Goal: Task Accomplishment & Management: Complete application form

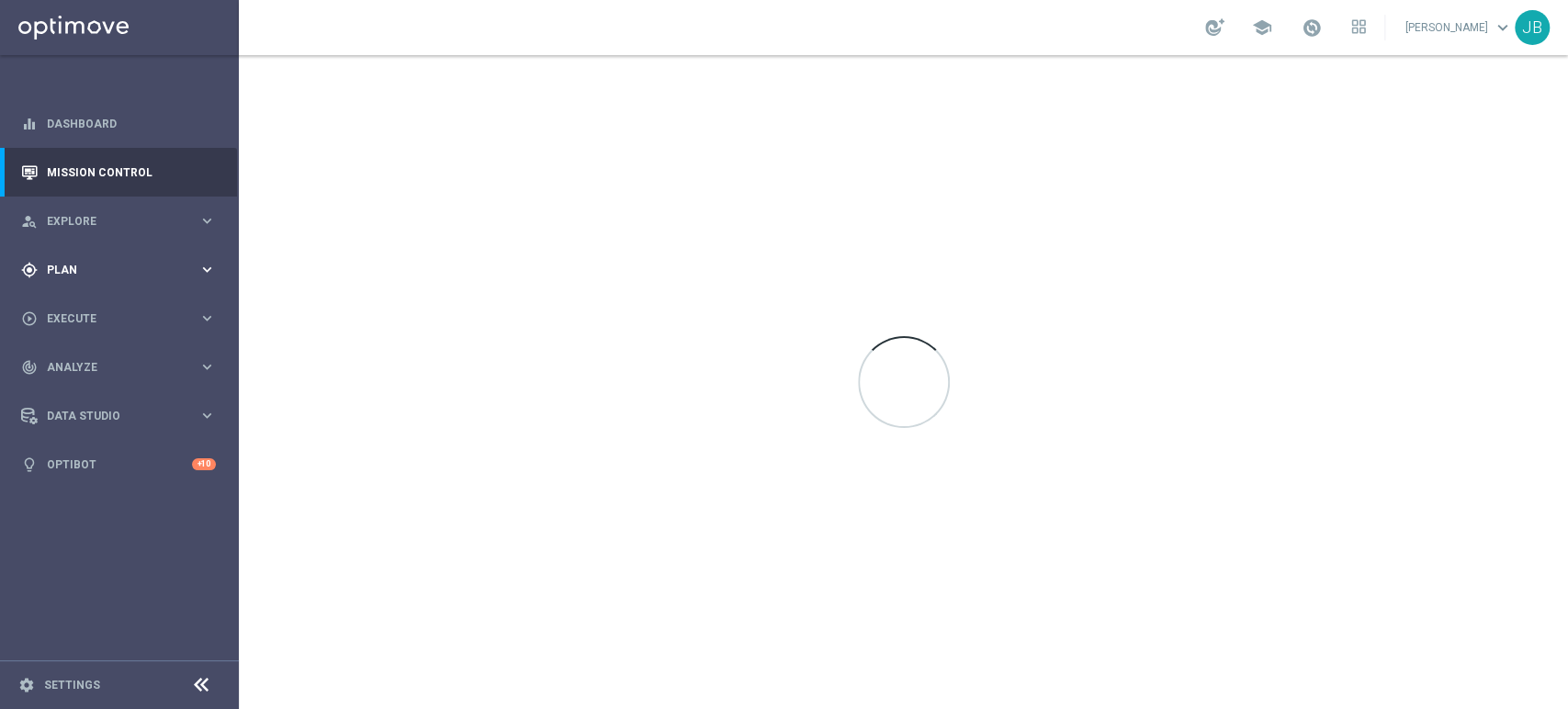
click at [58, 258] on div "gps_fixed Plan keyboard_arrow_right" at bounding box center [119, 269] width 237 height 49
click at [103, 312] on link "Target Groups" at bounding box center [120, 307] width 144 height 14
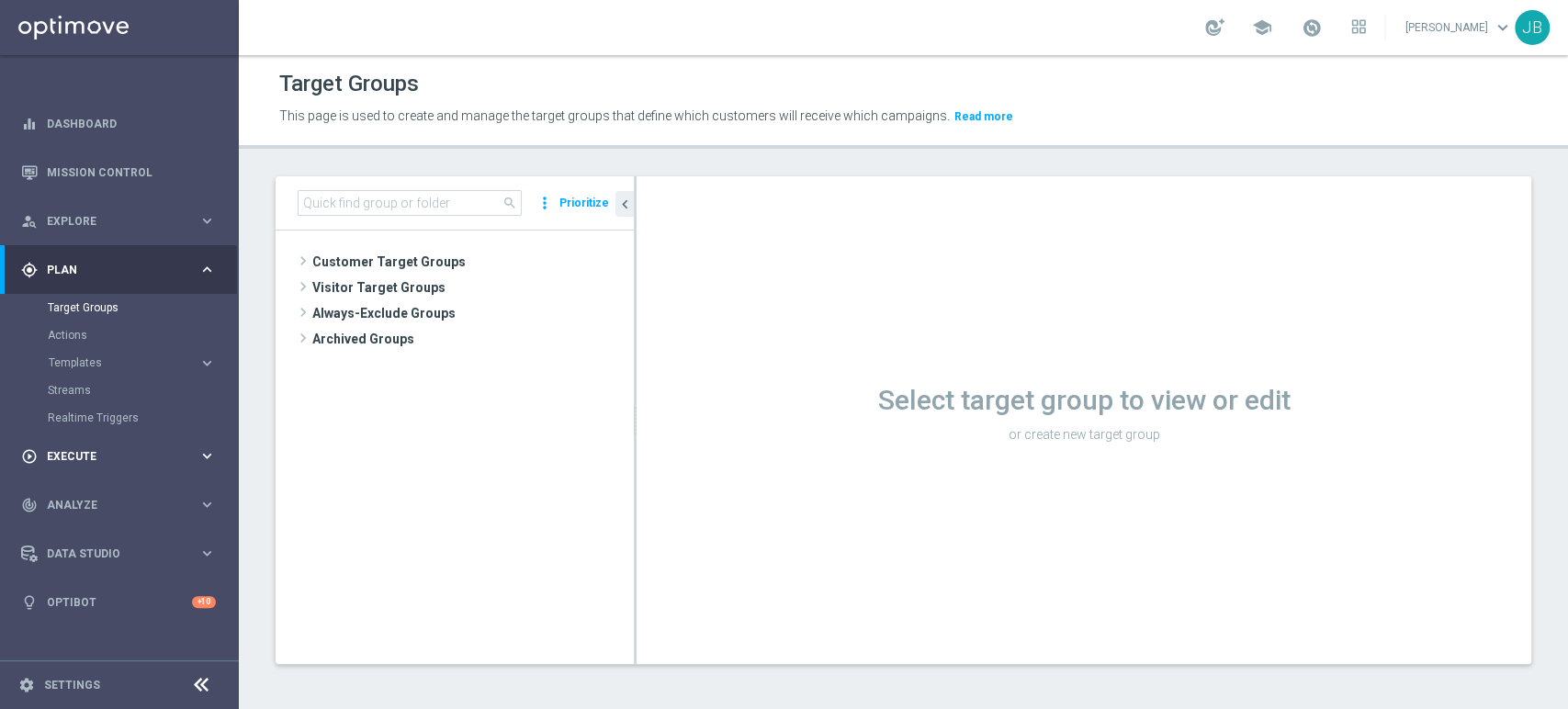
click at [109, 449] on div "play_circle_outline Execute" at bounding box center [109, 456] width 177 height 16
click at [122, 358] on link "Campaign Builder" at bounding box center [120, 356] width 144 height 14
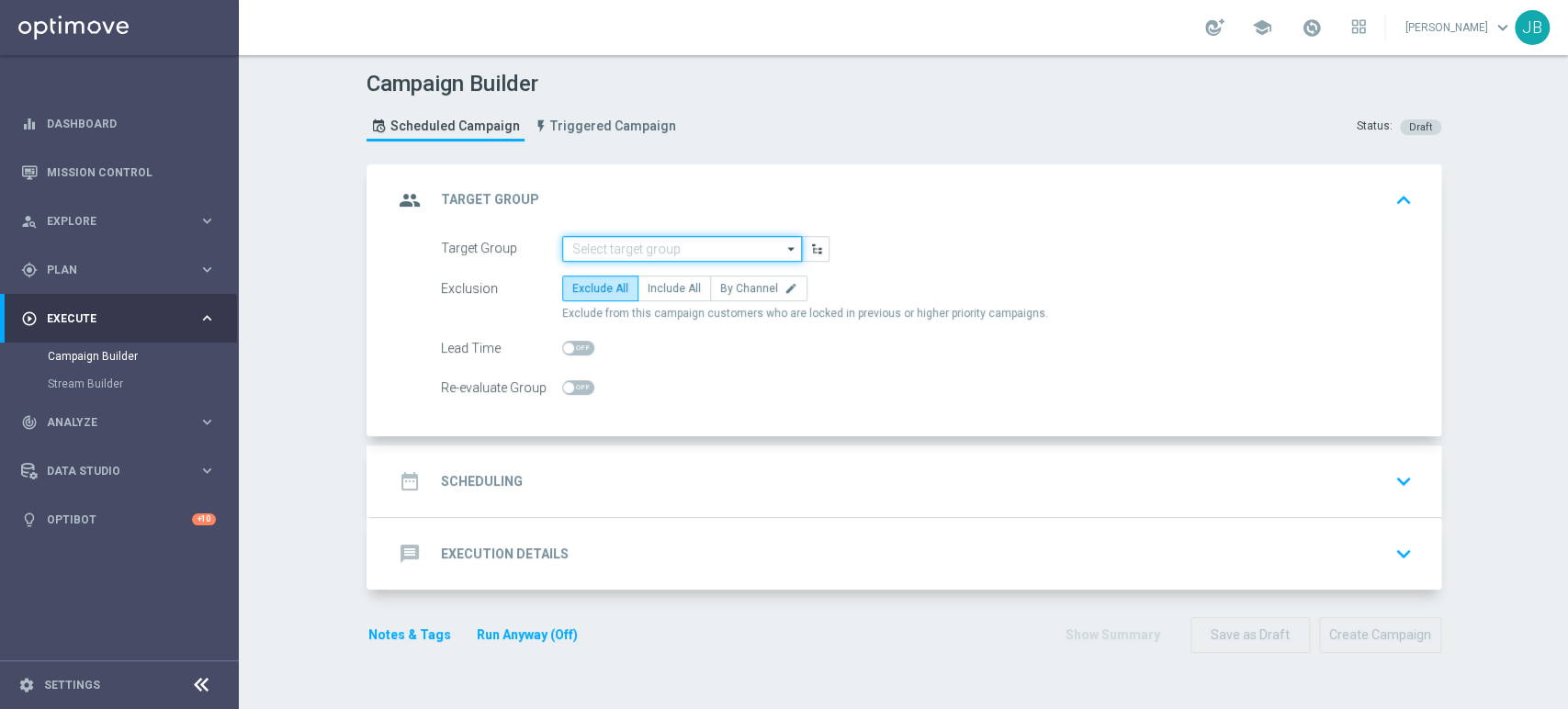
click at [709, 244] on input at bounding box center [682, 249] width 240 height 26
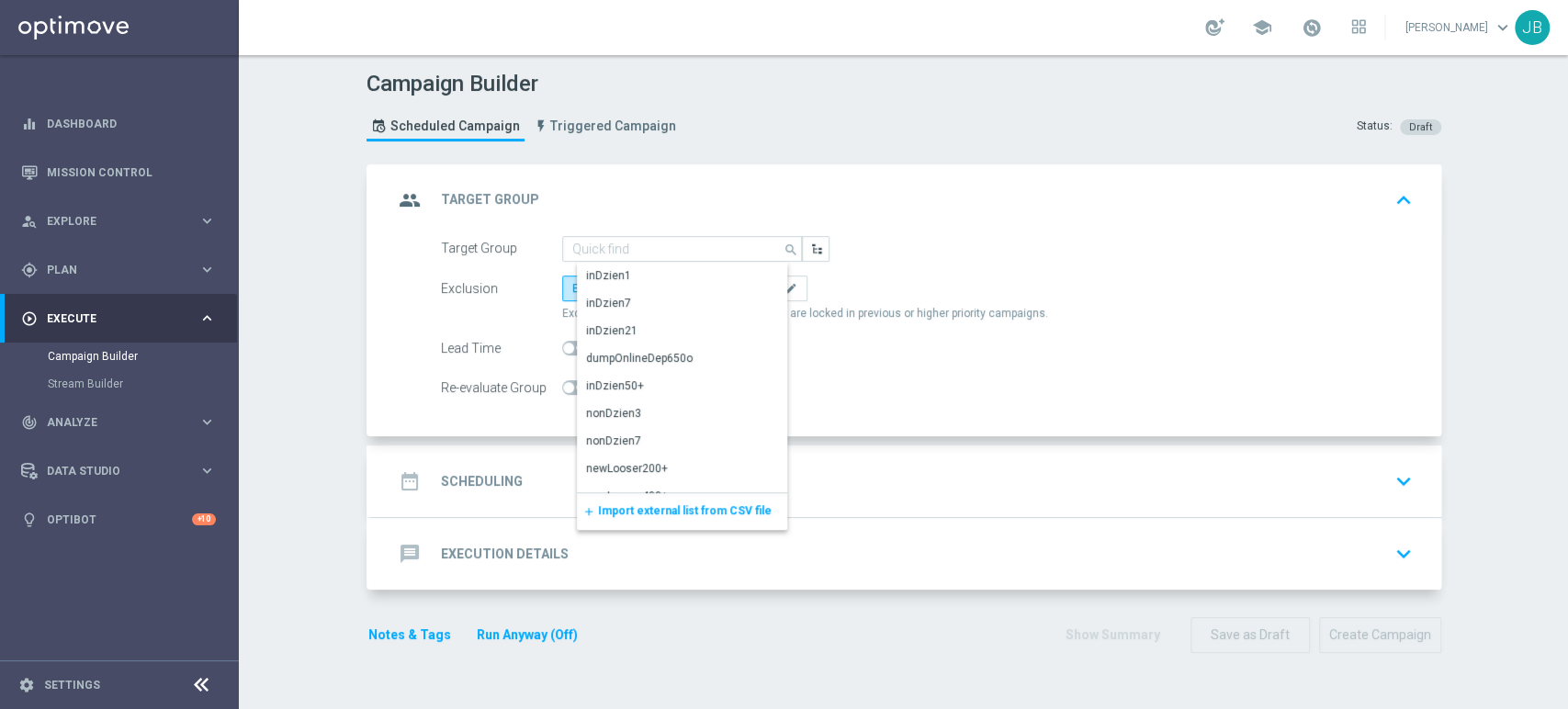
click at [603, 499] on div "add Import external list from CSV file" at bounding box center [682, 512] width 210 height 36
click at [604, 507] on span "Import external list from CSV file" at bounding box center [685, 510] width 174 height 12
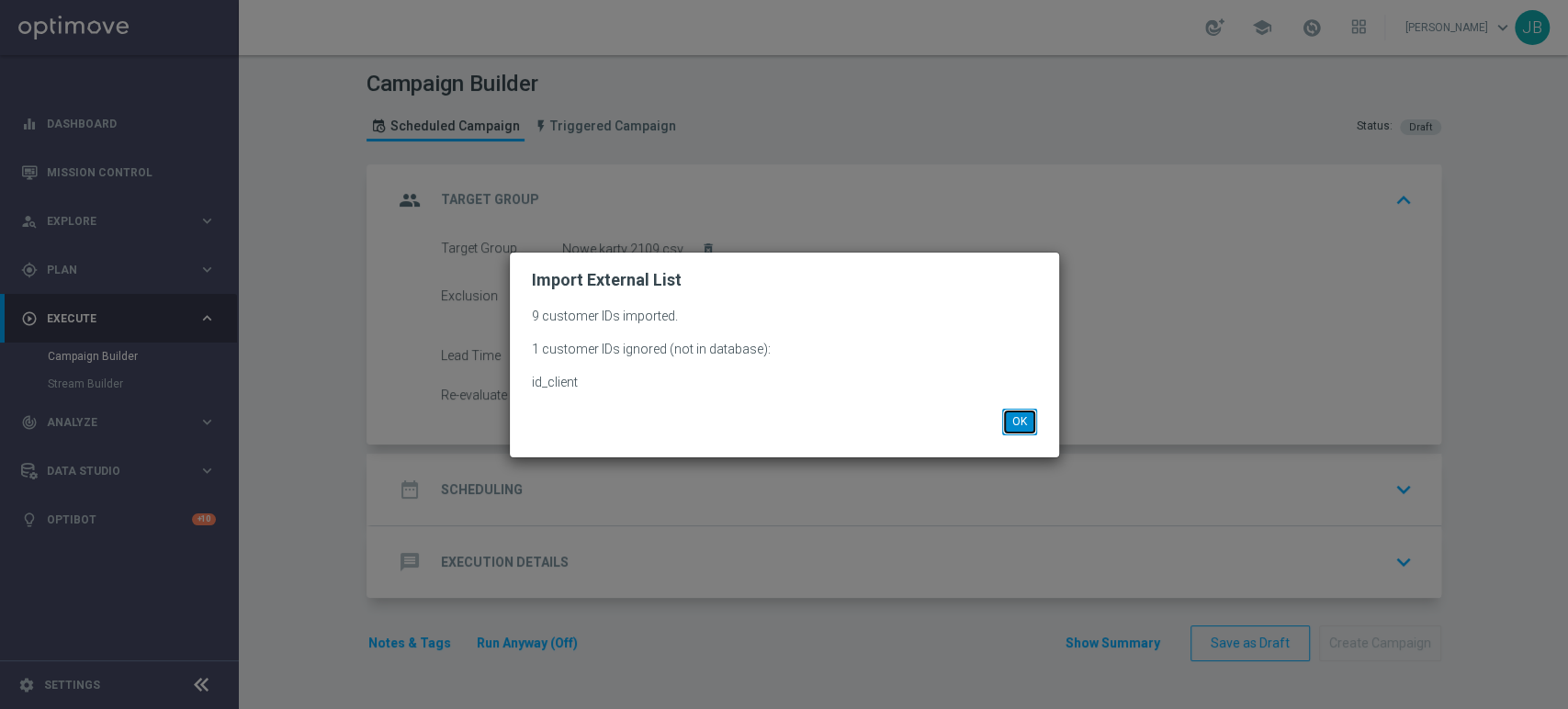
click at [1014, 422] on button "OK" at bounding box center [1020, 421] width 34 height 26
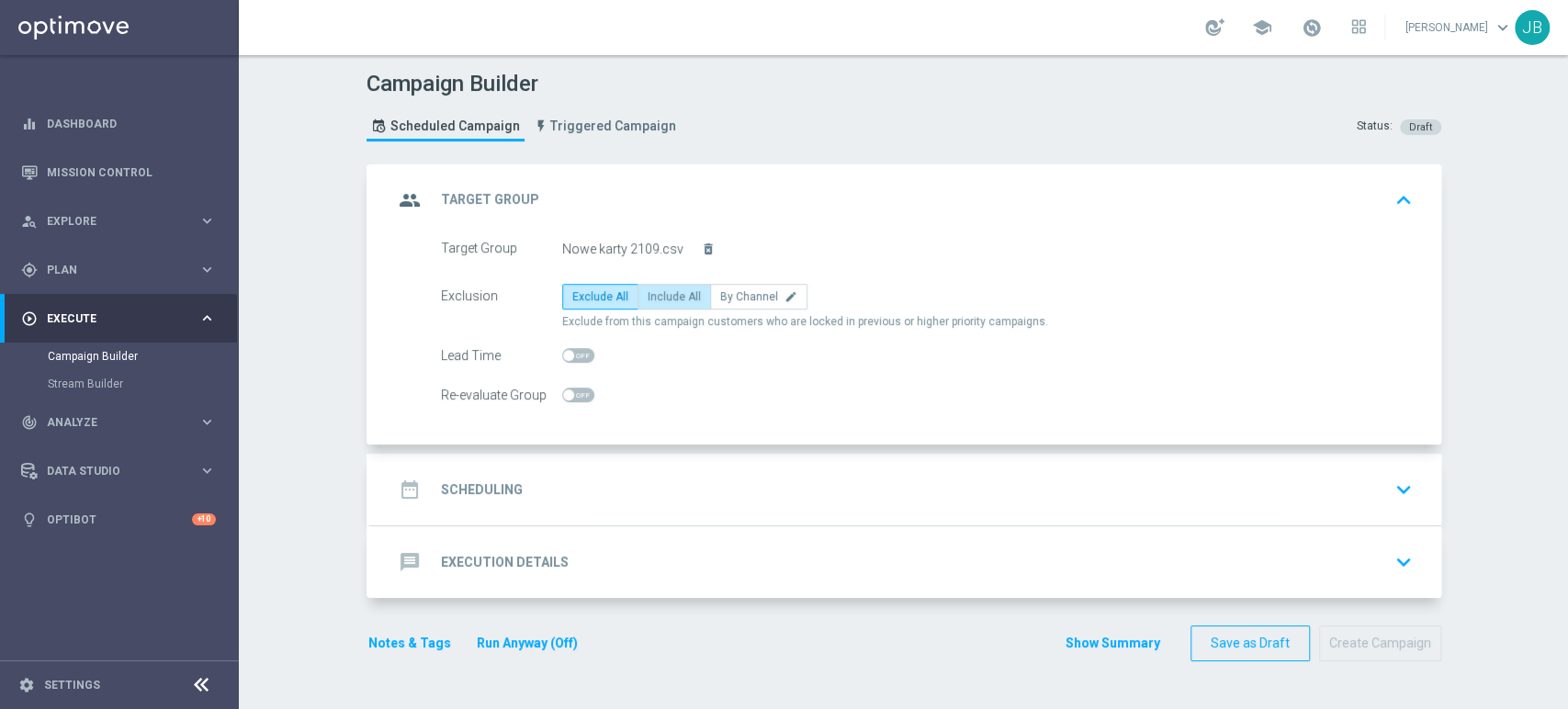
click at [666, 299] on span "Include All" at bounding box center [674, 296] width 54 height 12
click at [660, 299] on input "Include All" at bounding box center [653, 299] width 11 height 11
radio input "true"
click at [652, 469] on div "date_range Scheduling keyboard_arrow_down" at bounding box center [906, 489] width 1071 height 72
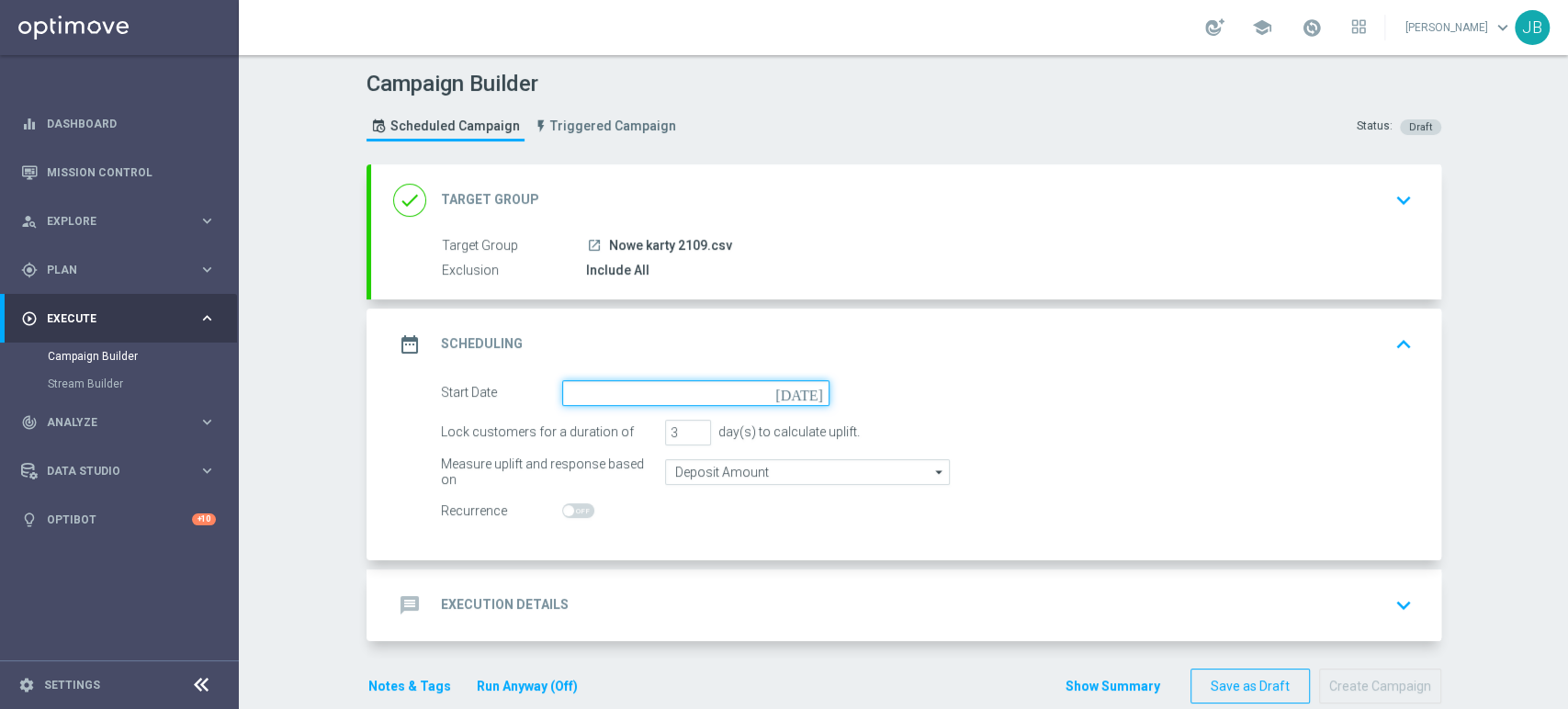
click at [662, 398] on input at bounding box center [696, 393] width 267 height 26
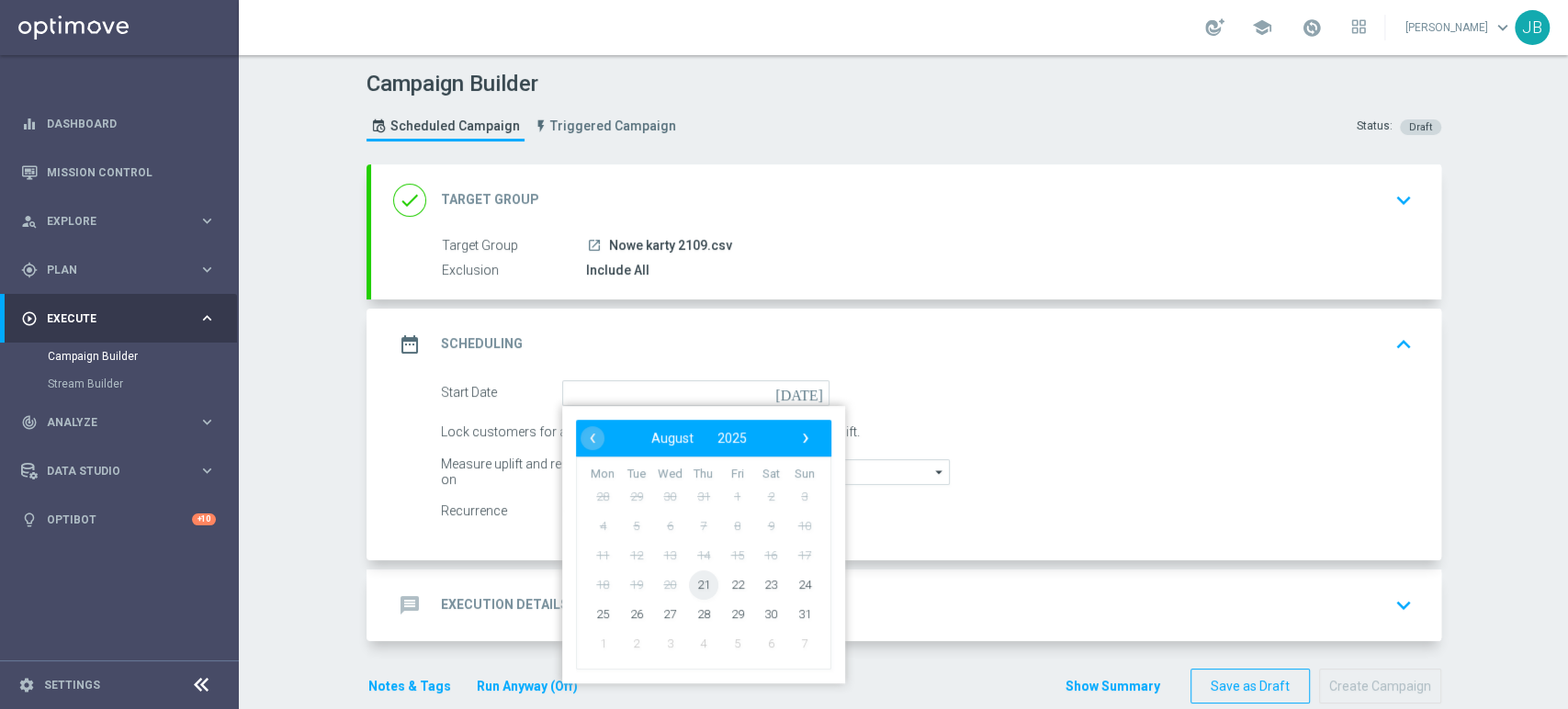
click at [689, 581] on span "21" at bounding box center [702, 584] width 30 height 30
type input "[DATE]"
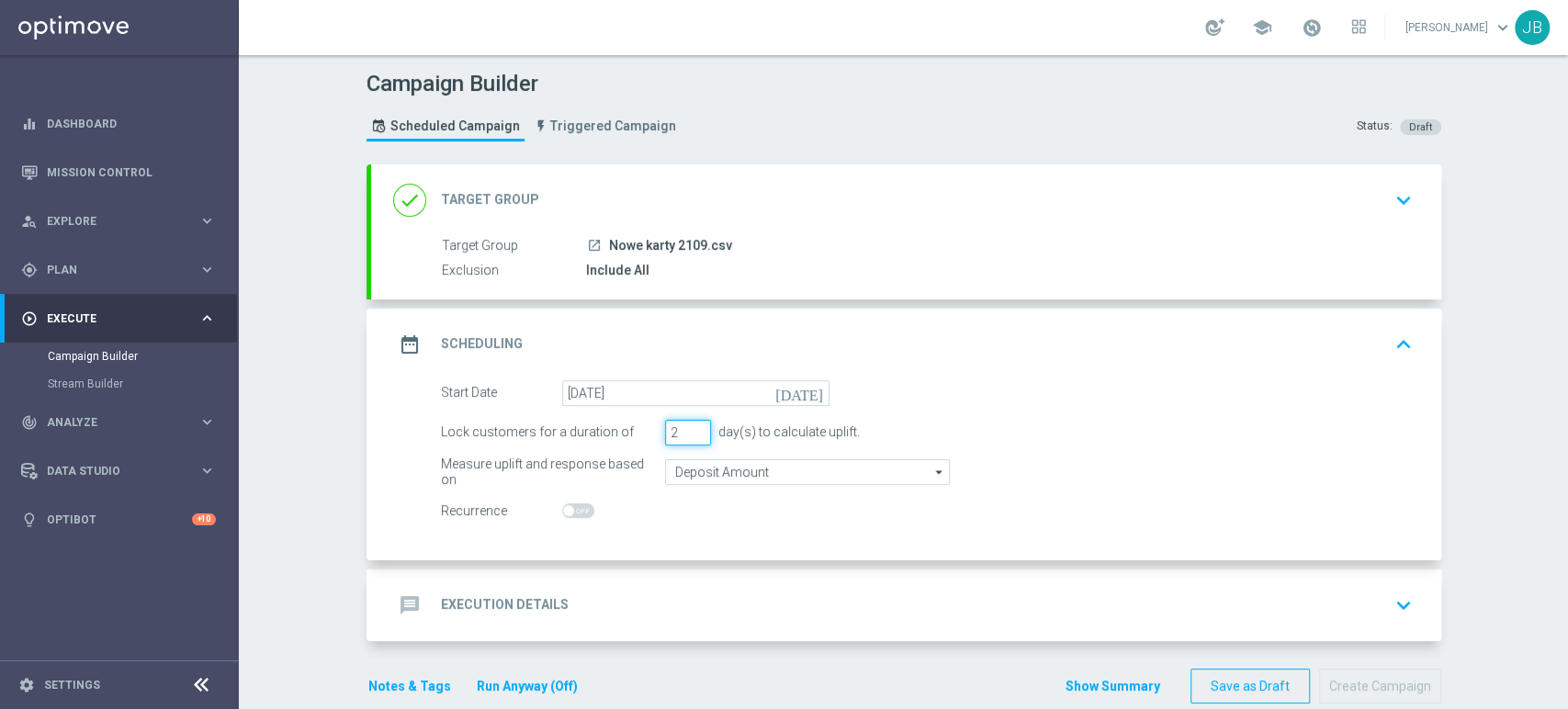
click at [686, 432] on input "2" at bounding box center [688, 432] width 46 height 26
type input "1"
click at [686, 432] on input "1" at bounding box center [688, 432] width 46 height 26
click at [638, 590] on div "message Execution Details keyboard_arrow_down" at bounding box center [906, 606] width 1027 height 34
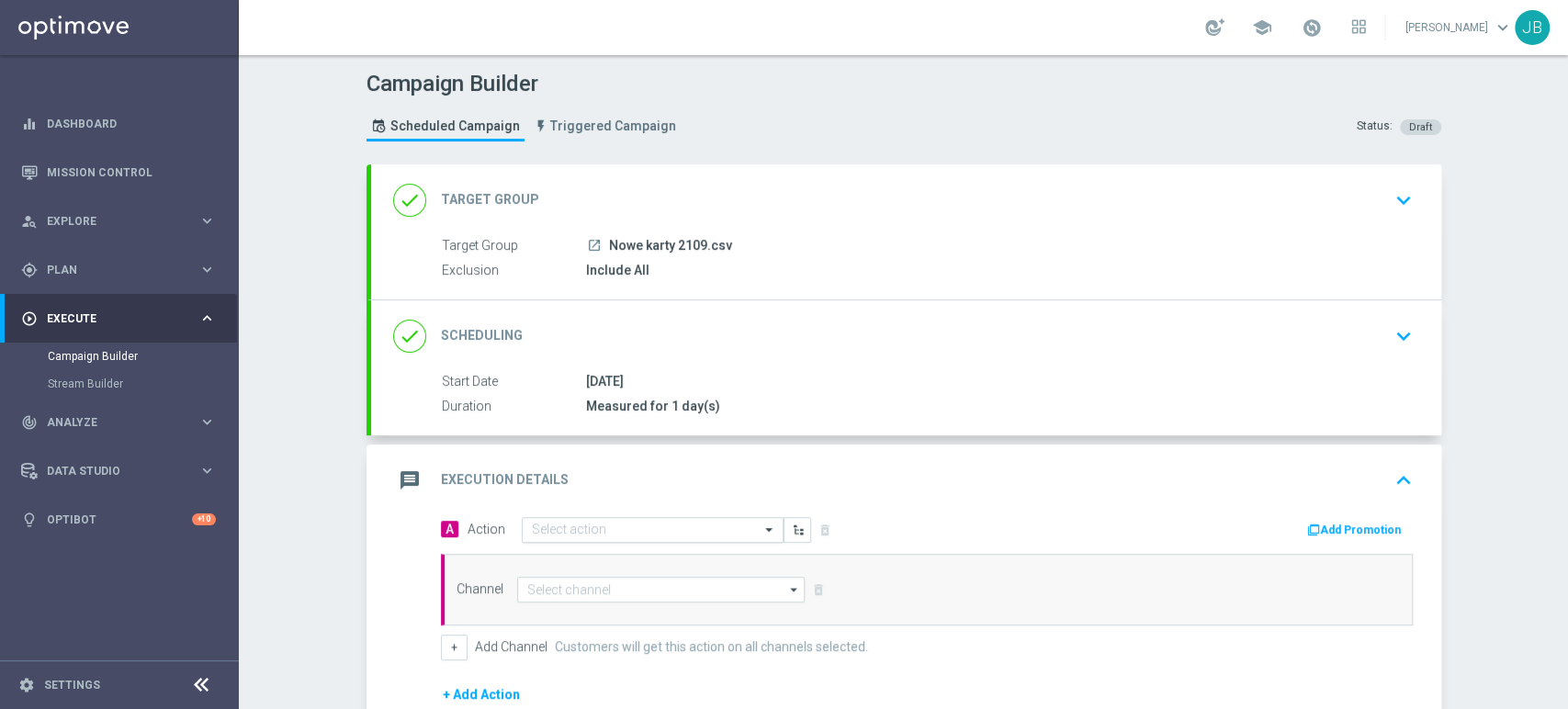
click at [589, 522] on input "text" at bounding box center [634, 530] width 205 height 15
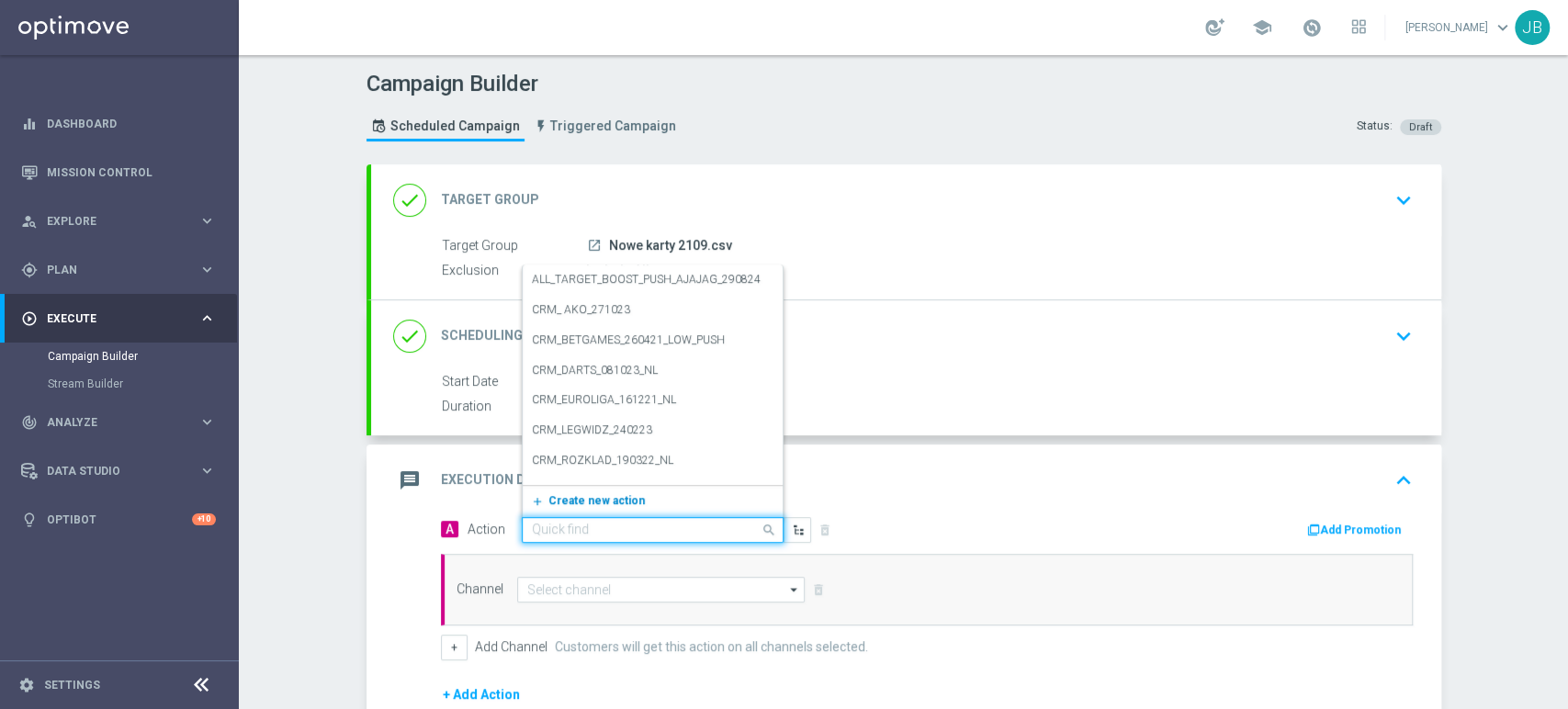
click at [592, 506] on button "add_new Create new action" at bounding box center [649, 501] width 254 height 21
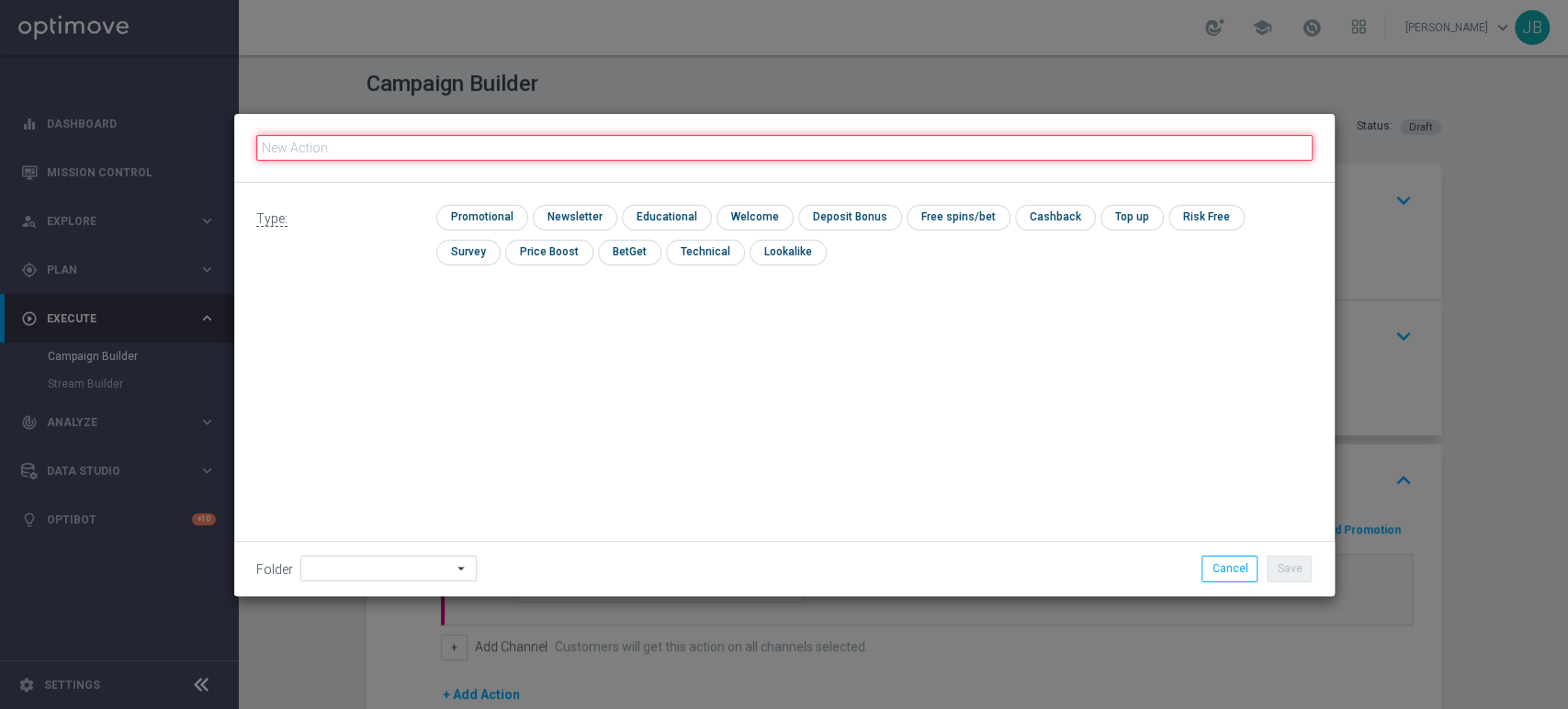
click at [475, 142] on input "text" at bounding box center [784, 147] width 1056 height 26
paste input "(LPZ - SMS) nowy klient powitanie_24012024"
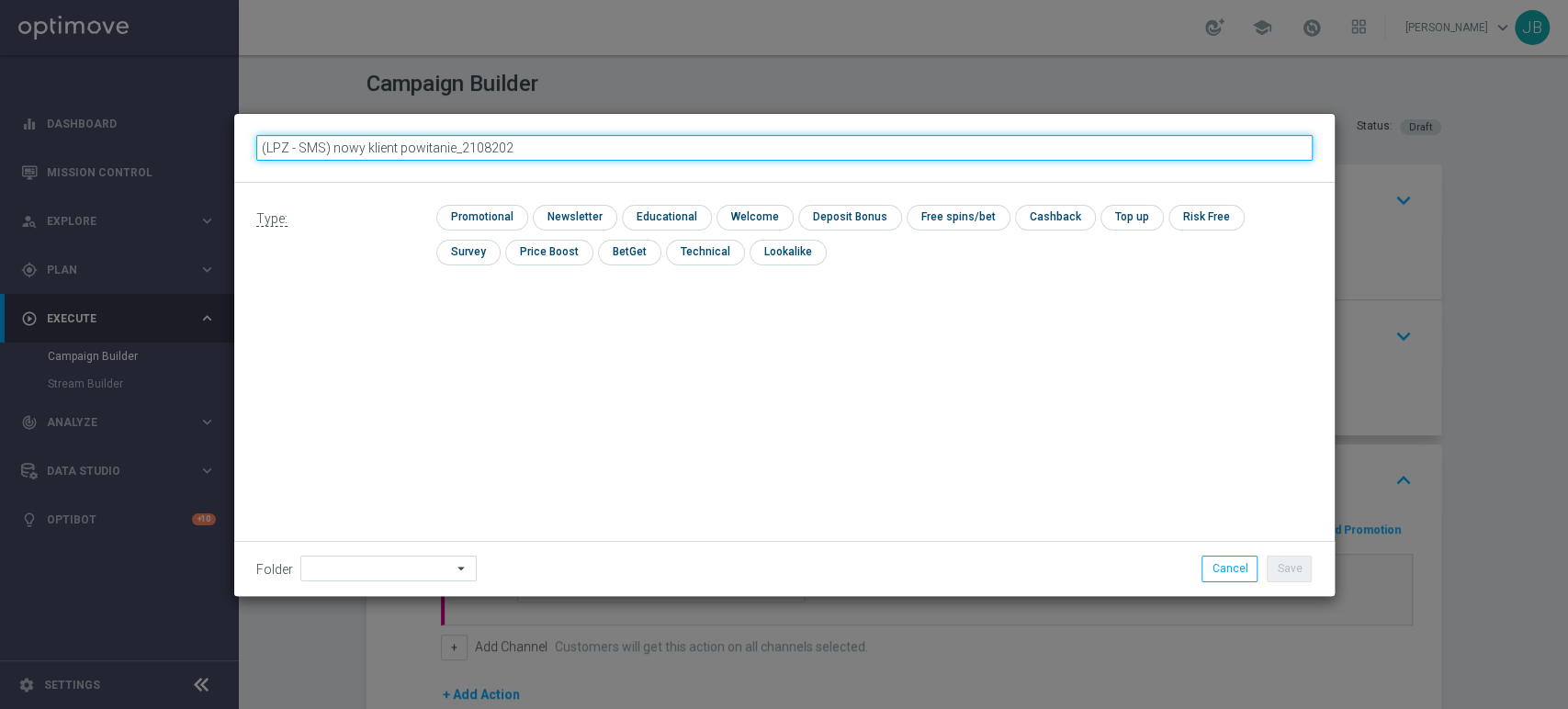
type input "(LPZ - SMS) nowy klient powitanie_21082025"
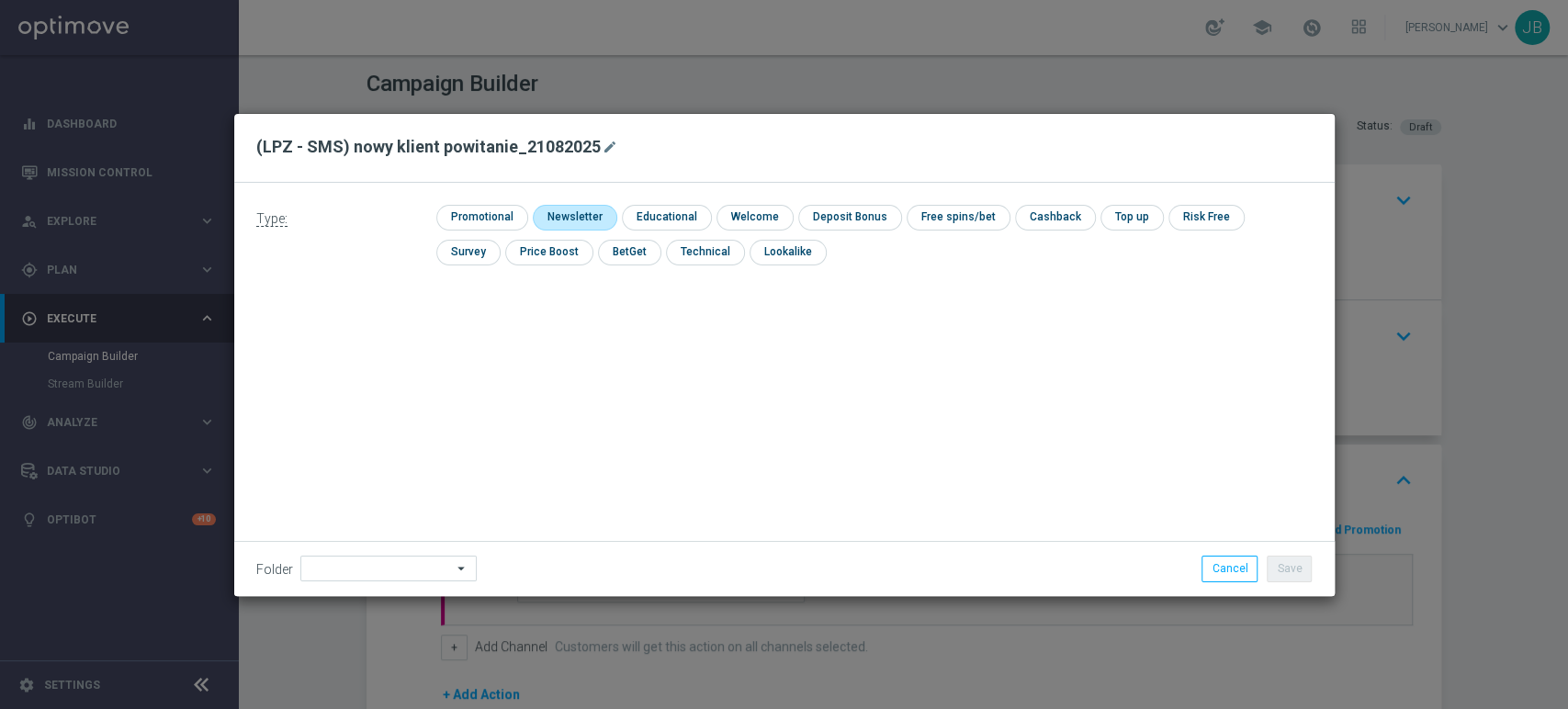
click at [563, 215] on input "checkbox" at bounding box center [573, 217] width 80 height 25
checkbox input "true"
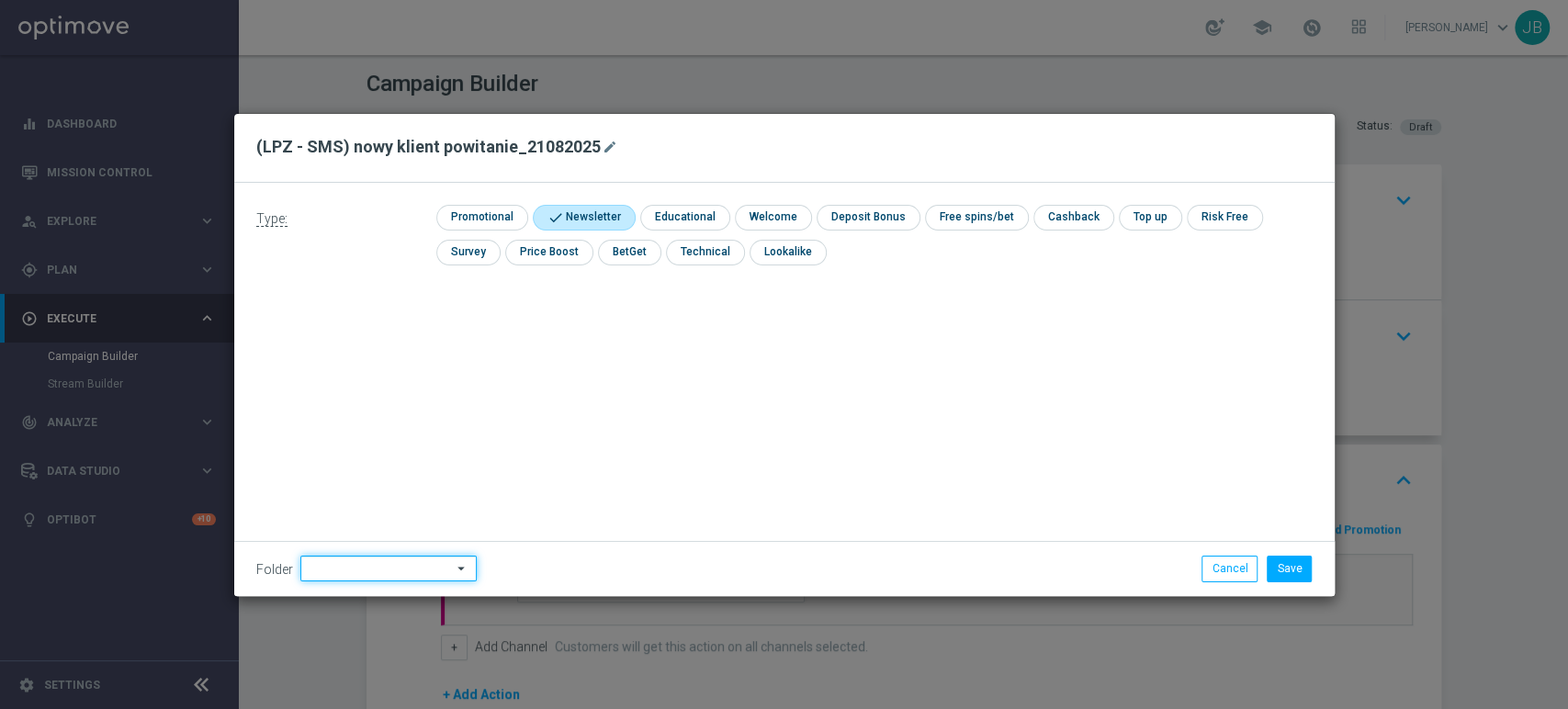
click at [353, 572] on input at bounding box center [388, 568] width 176 height 26
click at [376, 388] on div "[PERSON_NAME]" at bounding box center [400, 383] width 171 height 28
type input "[PERSON_NAME]"
click at [1275, 559] on button "Save" at bounding box center [1289, 568] width 45 height 26
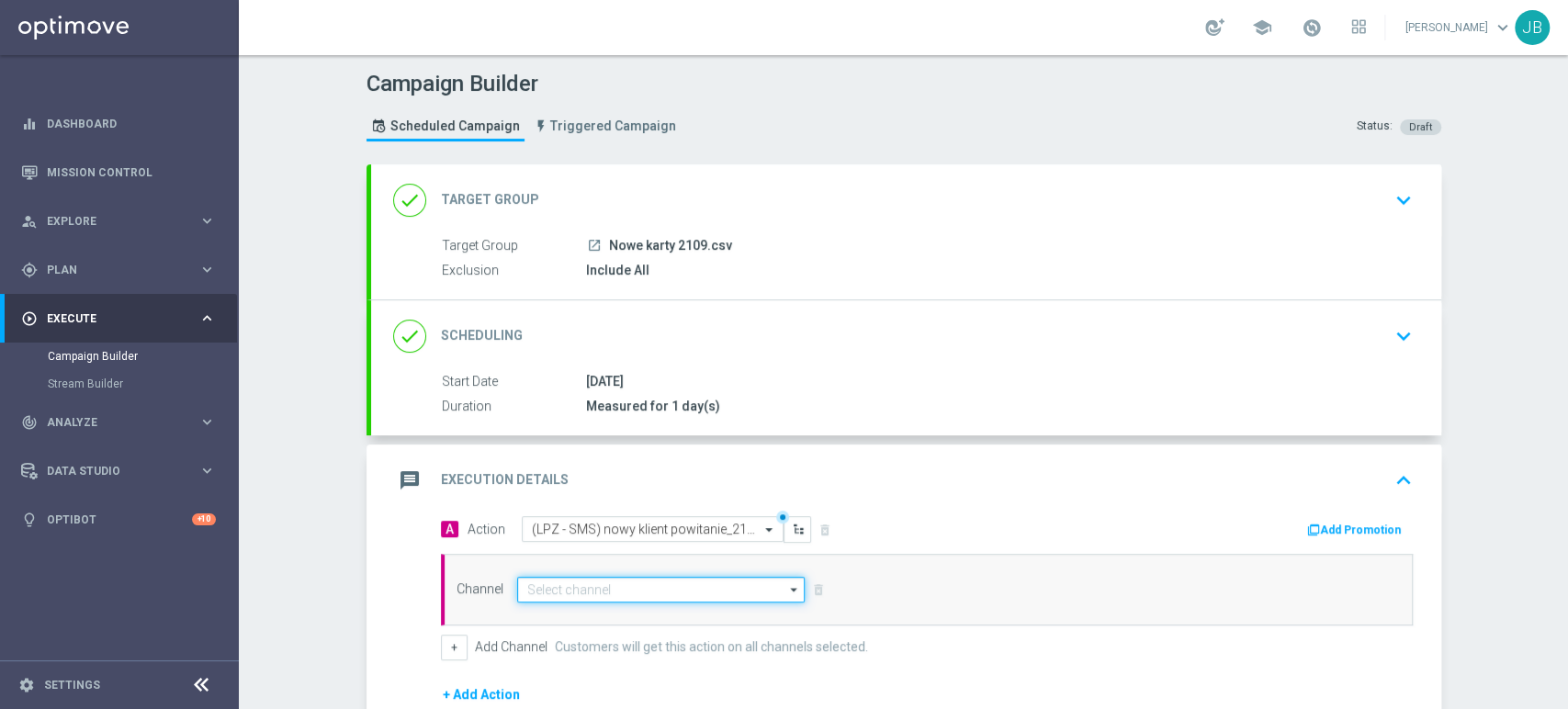
click at [600, 592] on input at bounding box center [662, 589] width 289 height 26
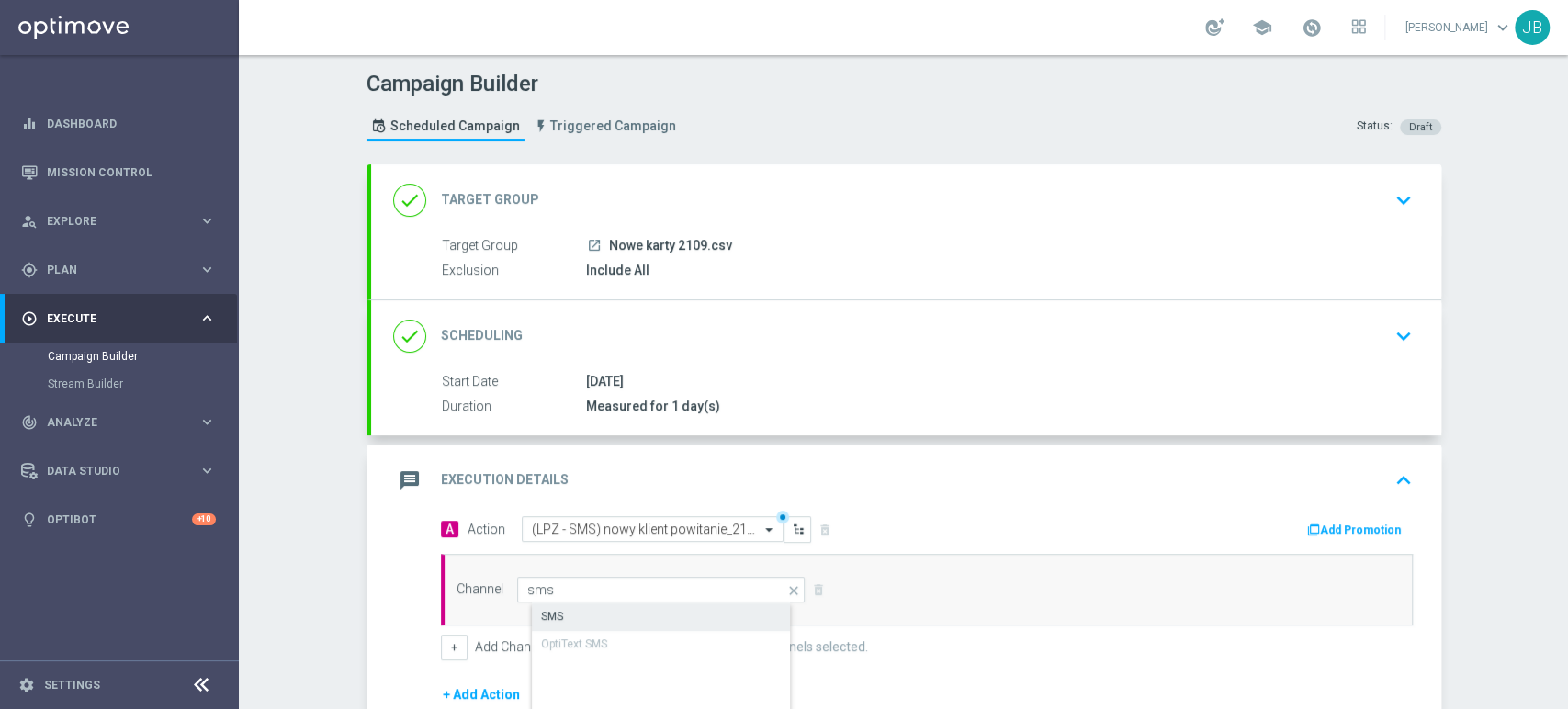
click at [592, 612] on div "SMS" at bounding box center [676, 616] width 290 height 26
type input "SMS"
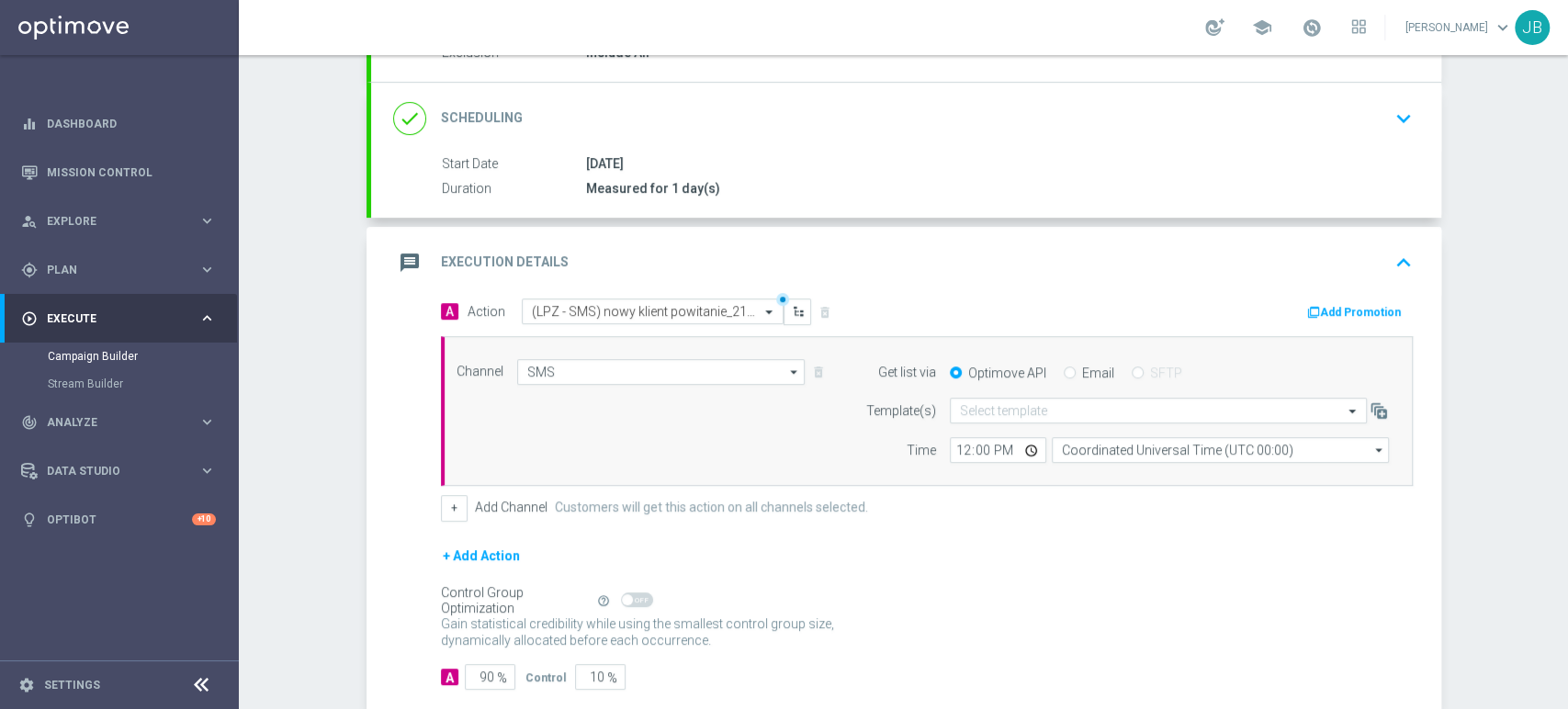
drag, startPoint x: 1567, startPoint y: 381, endPoint x: 1567, endPoint y: 541, distance: 160.0
click at [1567, 541] on div "Campaign Builder Scheduled Campaign Triggered Campaign Status: Draft done Targe…" at bounding box center [904, 383] width 1330 height 654
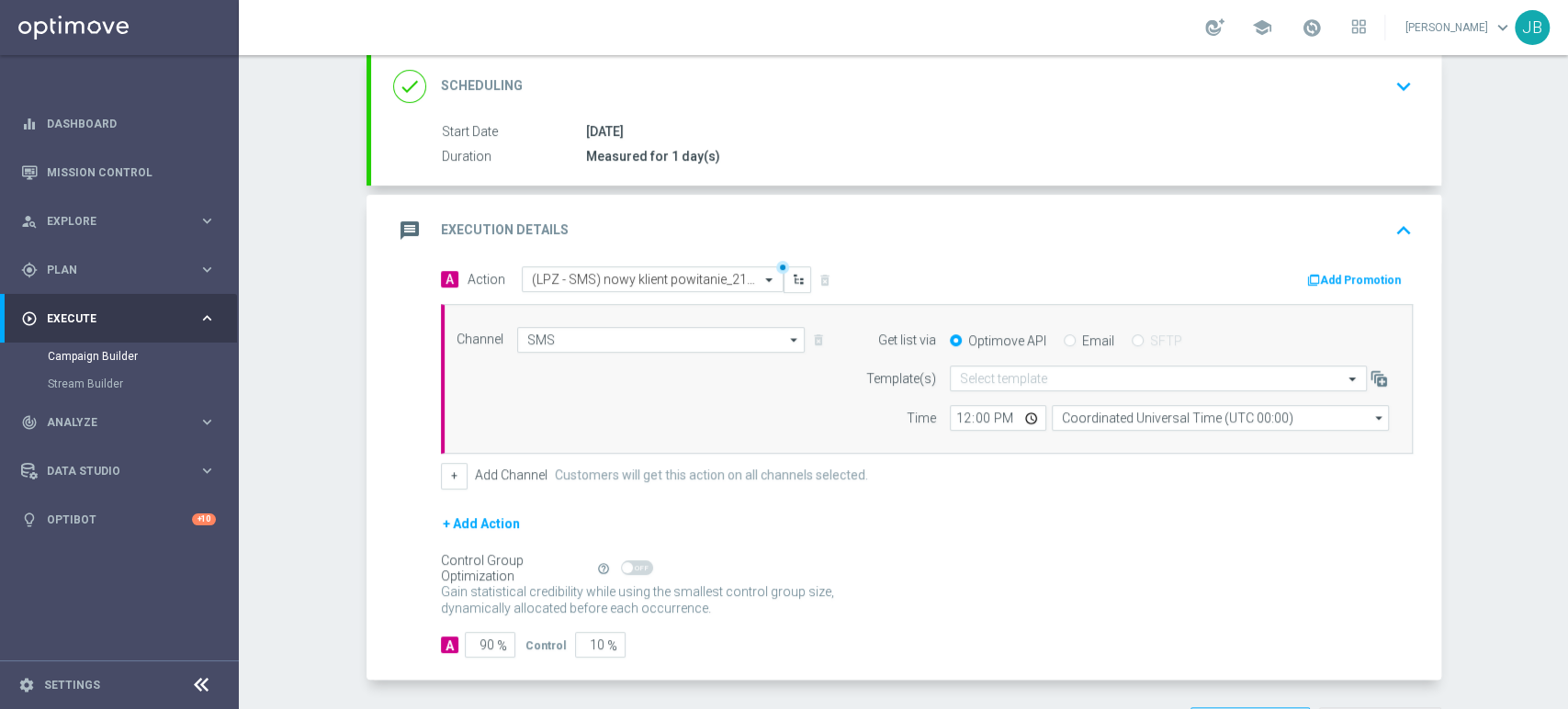
click at [838, 499] on form "A Action Select action (LPZ - SMS) nowy klient powitanie_21082025 delete_foreve…" at bounding box center [927, 462] width 972 height 391
click at [482, 645] on input "90" at bounding box center [490, 645] width 51 height 26
type input "9"
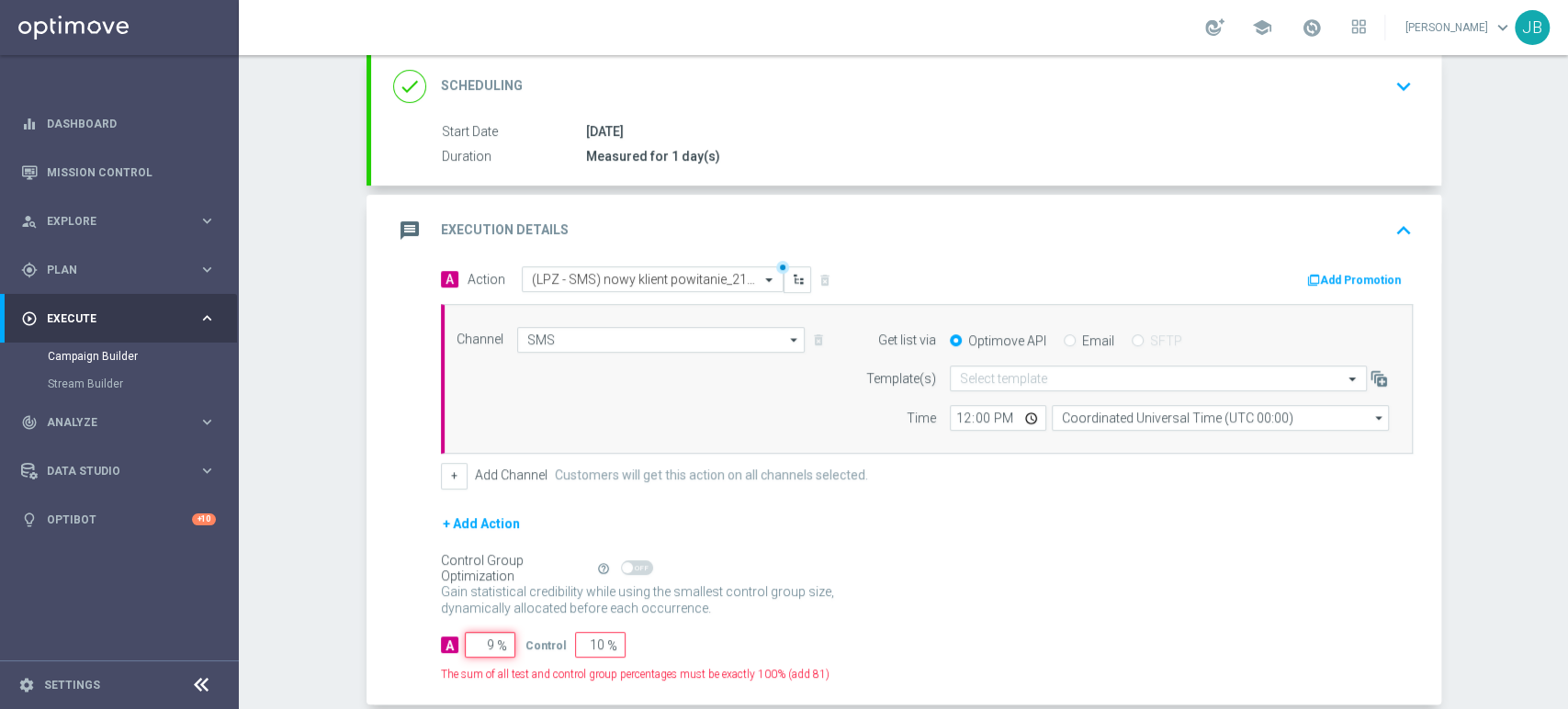
type input "91"
type input "100"
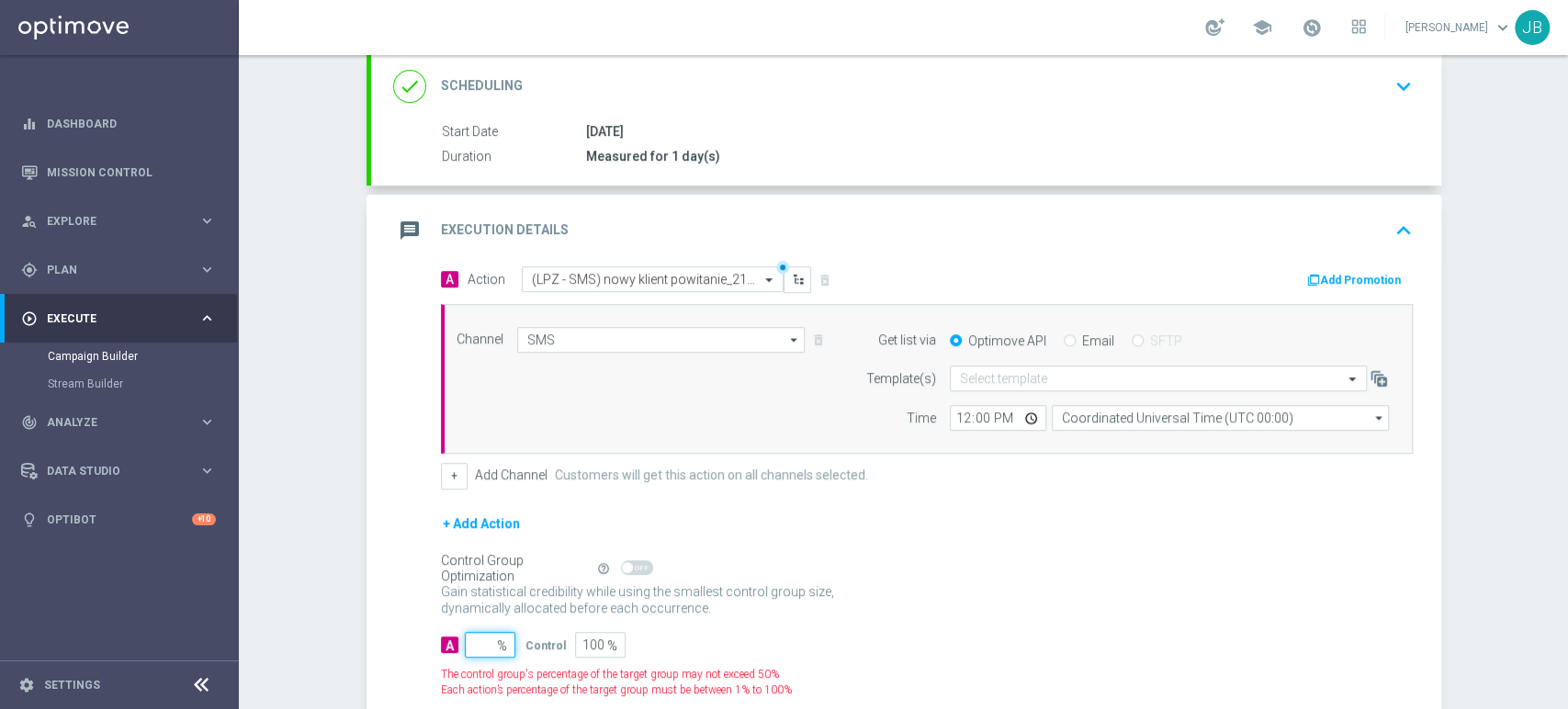
type input "1"
type input "99"
type input "10"
type input "90"
type input "100"
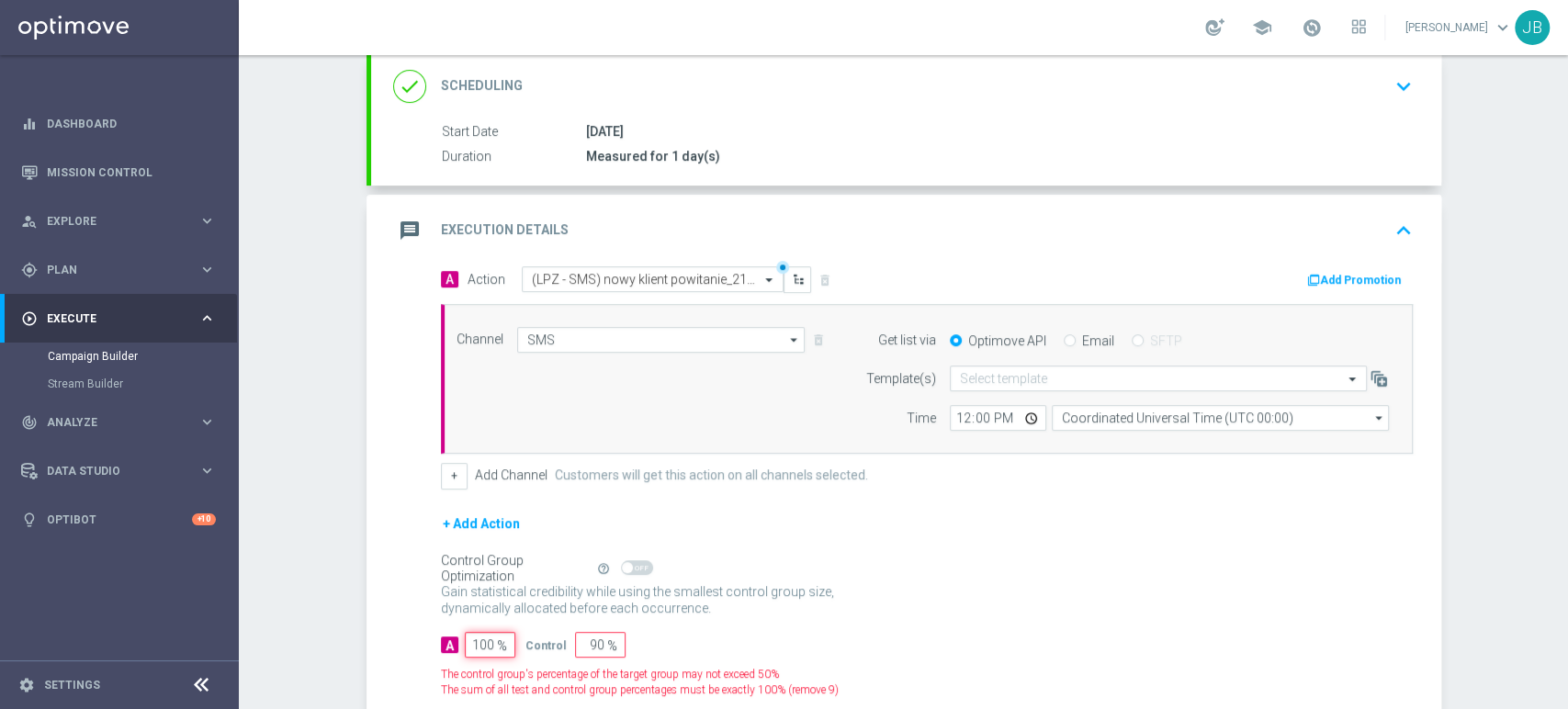
type input "0"
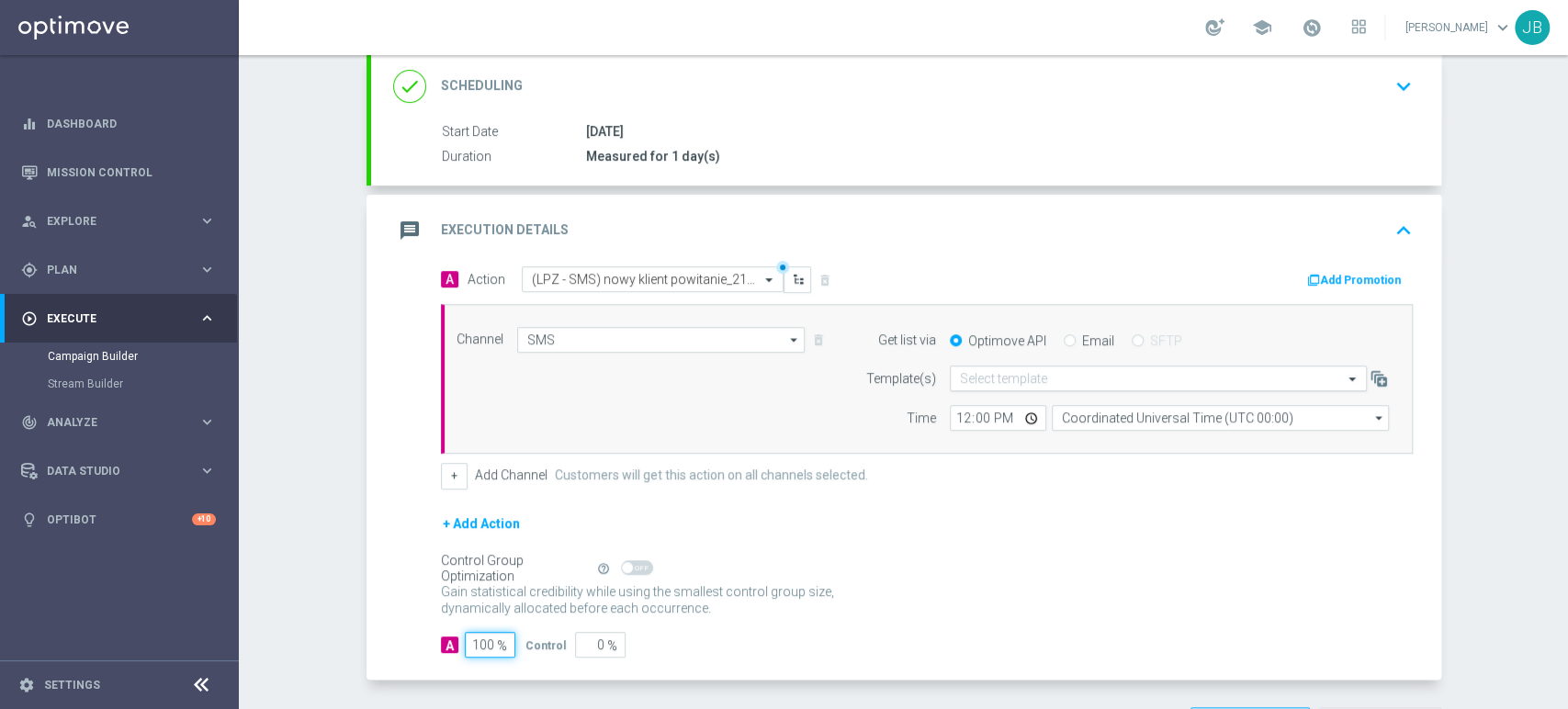
type input "100"
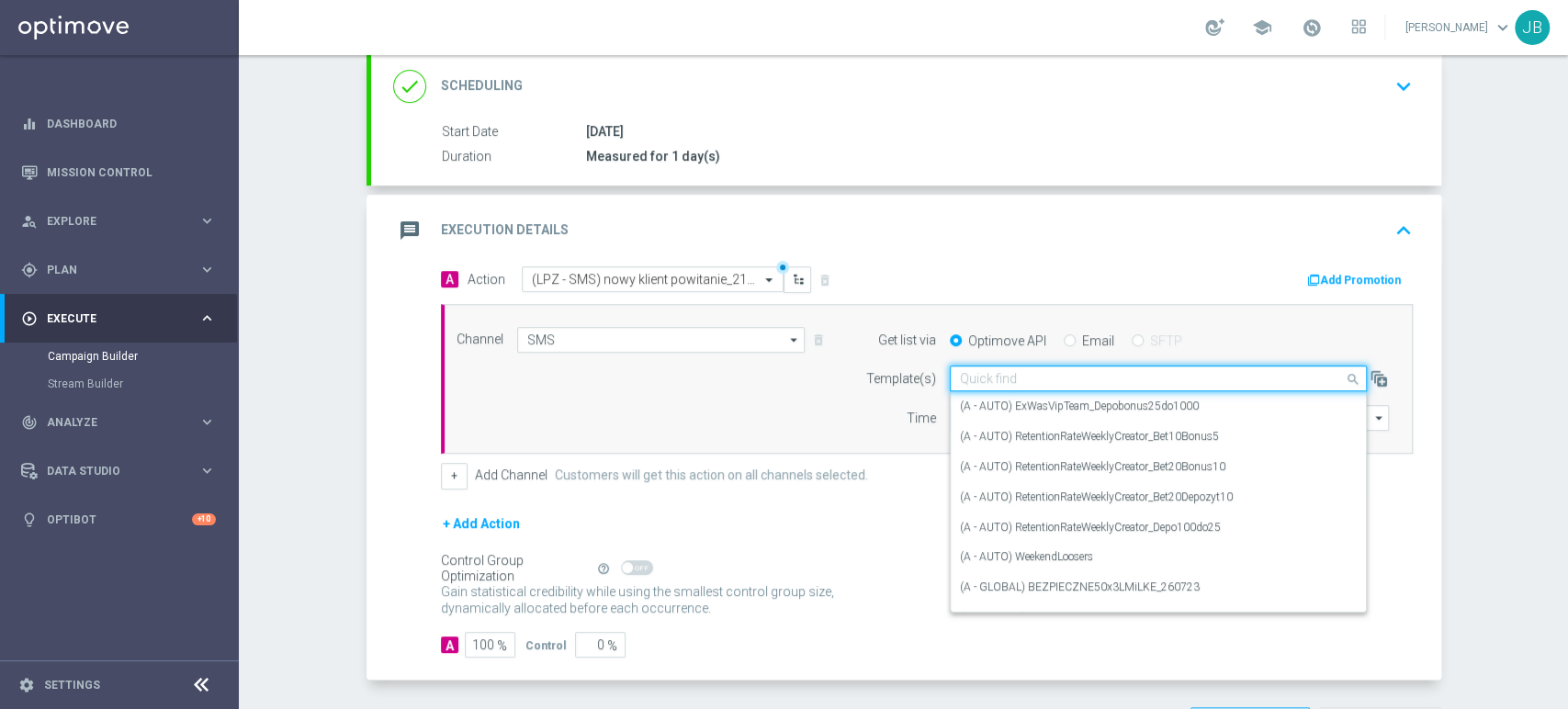
click at [996, 373] on input "text" at bounding box center [1140, 379] width 360 height 15
paste input "(LPZ - SMS) nowy klient powitanie_24012024"
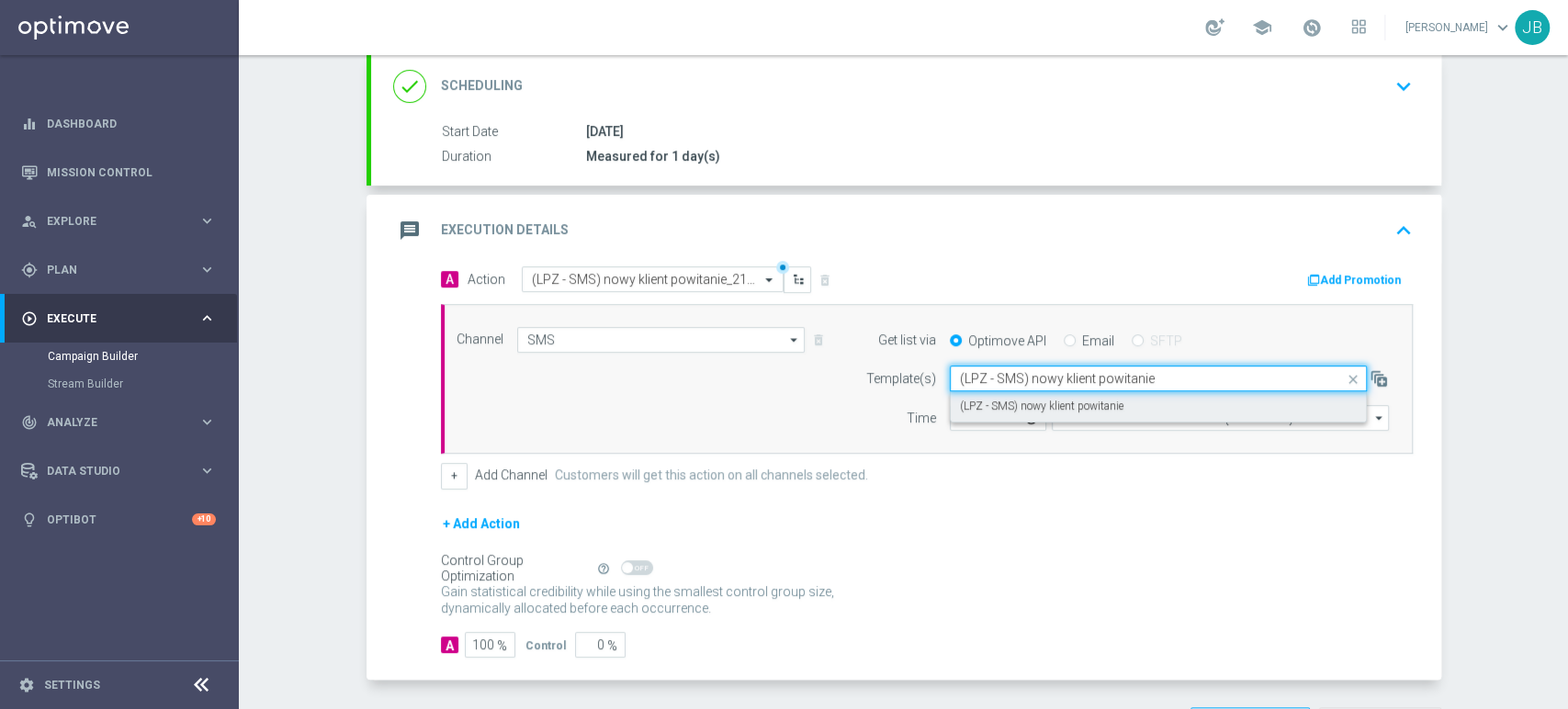
click at [961, 406] on label "(LPZ - SMS) nowy klient powitanie" at bounding box center [1042, 407] width 164 height 15
type input "(LPZ - SMS) nowy klient powitanie"
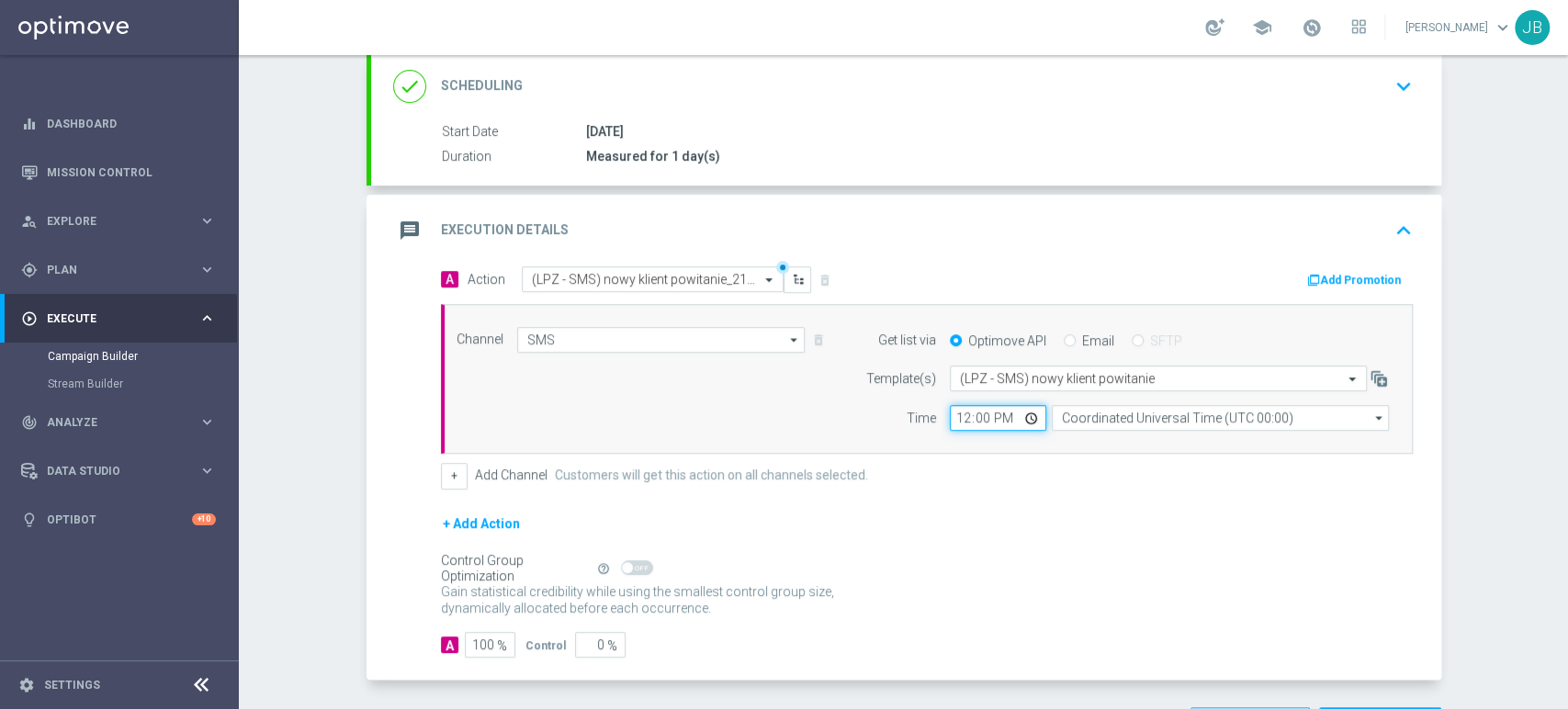
click at [956, 418] on input "12:00" at bounding box center [998, 418] width 97 height 26
type input "10:10"
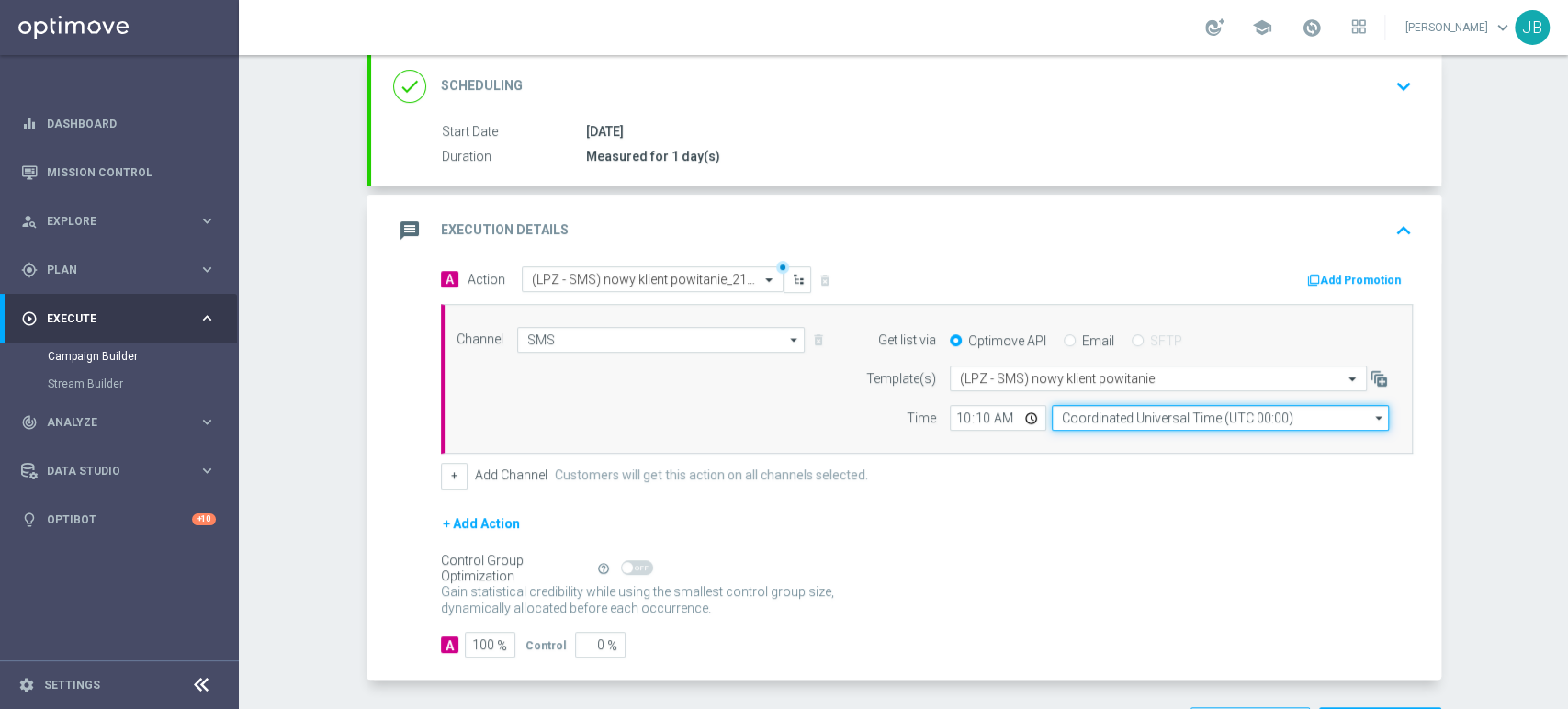
click at [1128, 417] on input "Coordinated Universal Time (UTC 00:00)" at bounding box center [1221, 418] width 337 height 26
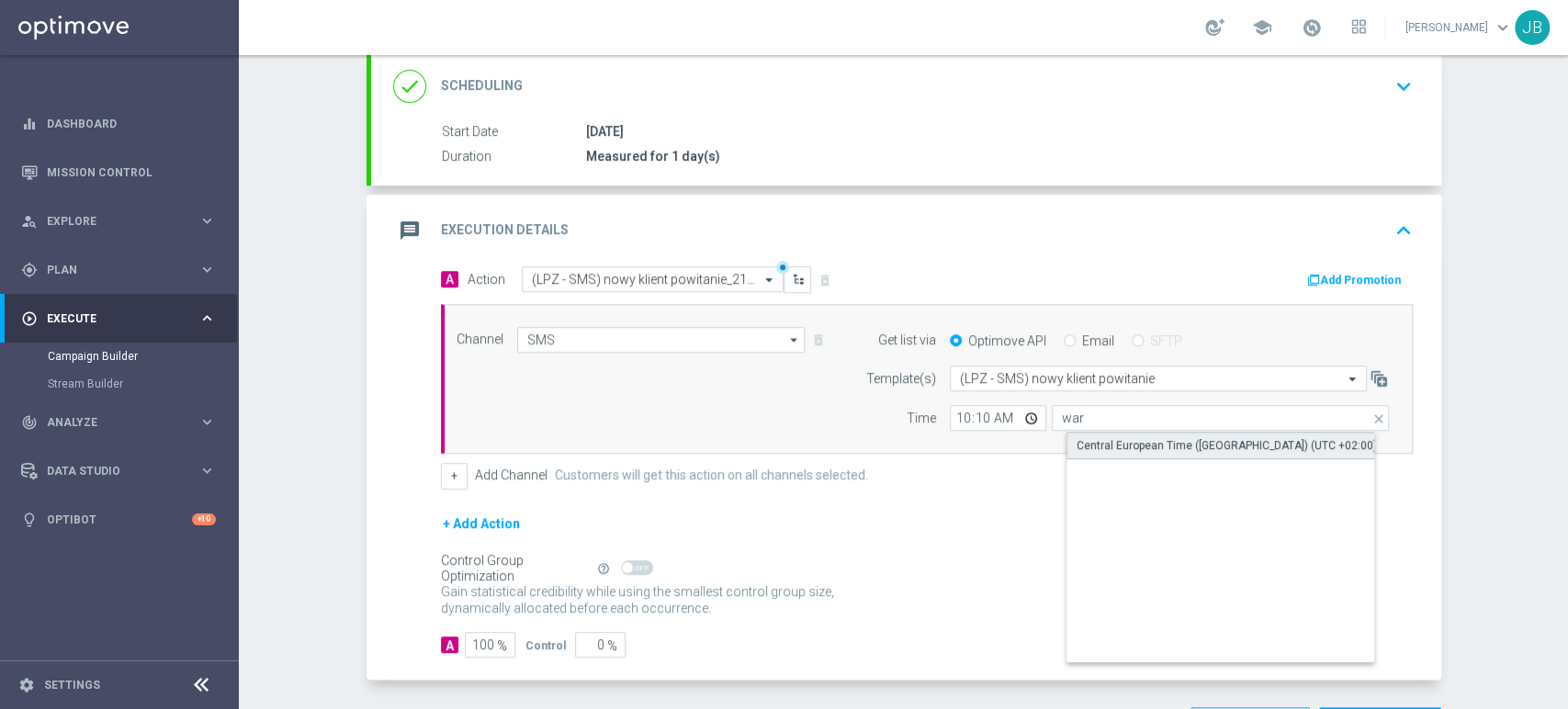
click at [1117, 432] on div "Central European Time ([GEOGRAPHIC_DATA]) (UTC +02:00)" at bounding box center [1235, 445] width 338 height 28
type input "Central European Time ([GEOGRAPHIC_DATA]) (UTC +02:00)"
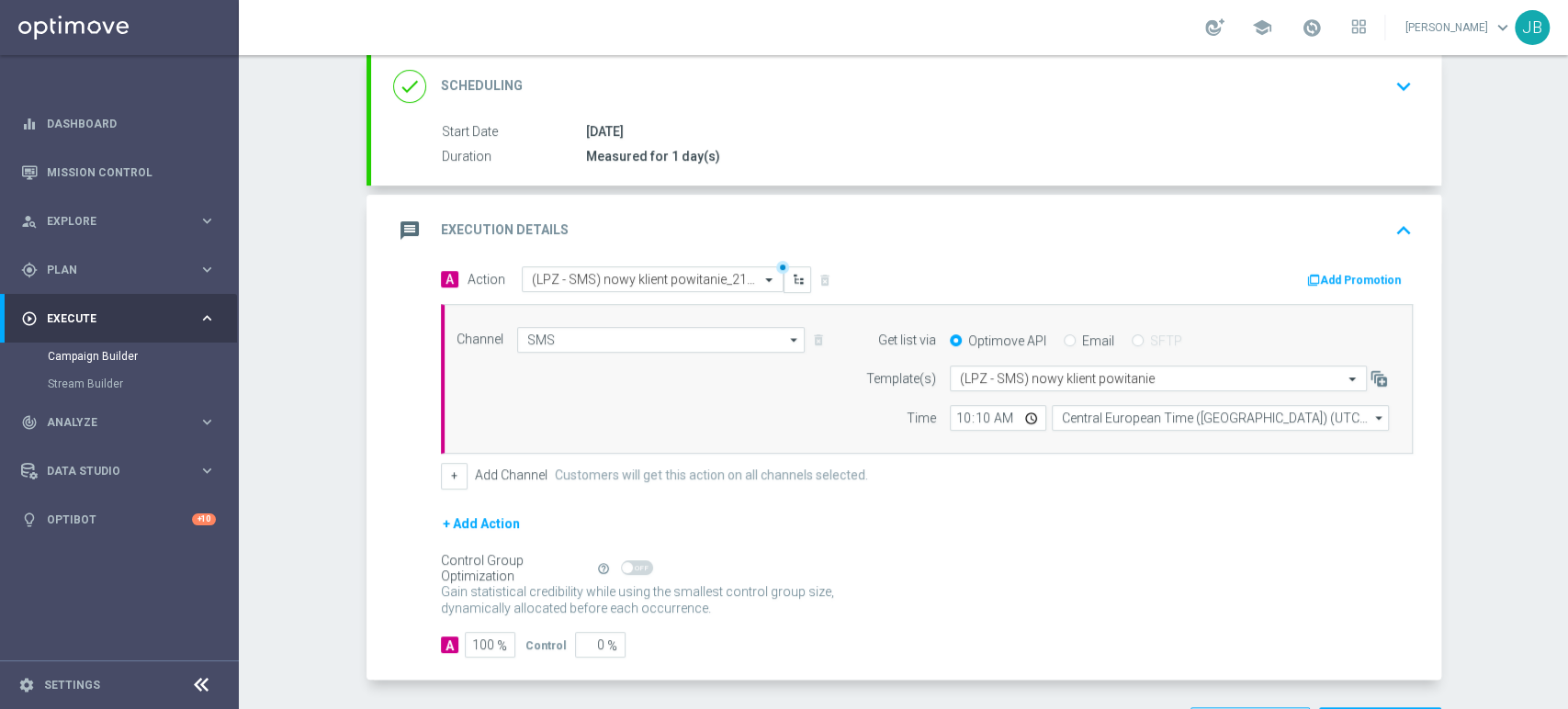
click at [1014, 552] on div "+ Add Action" at bounding box center [927, 536] width 972 height 46
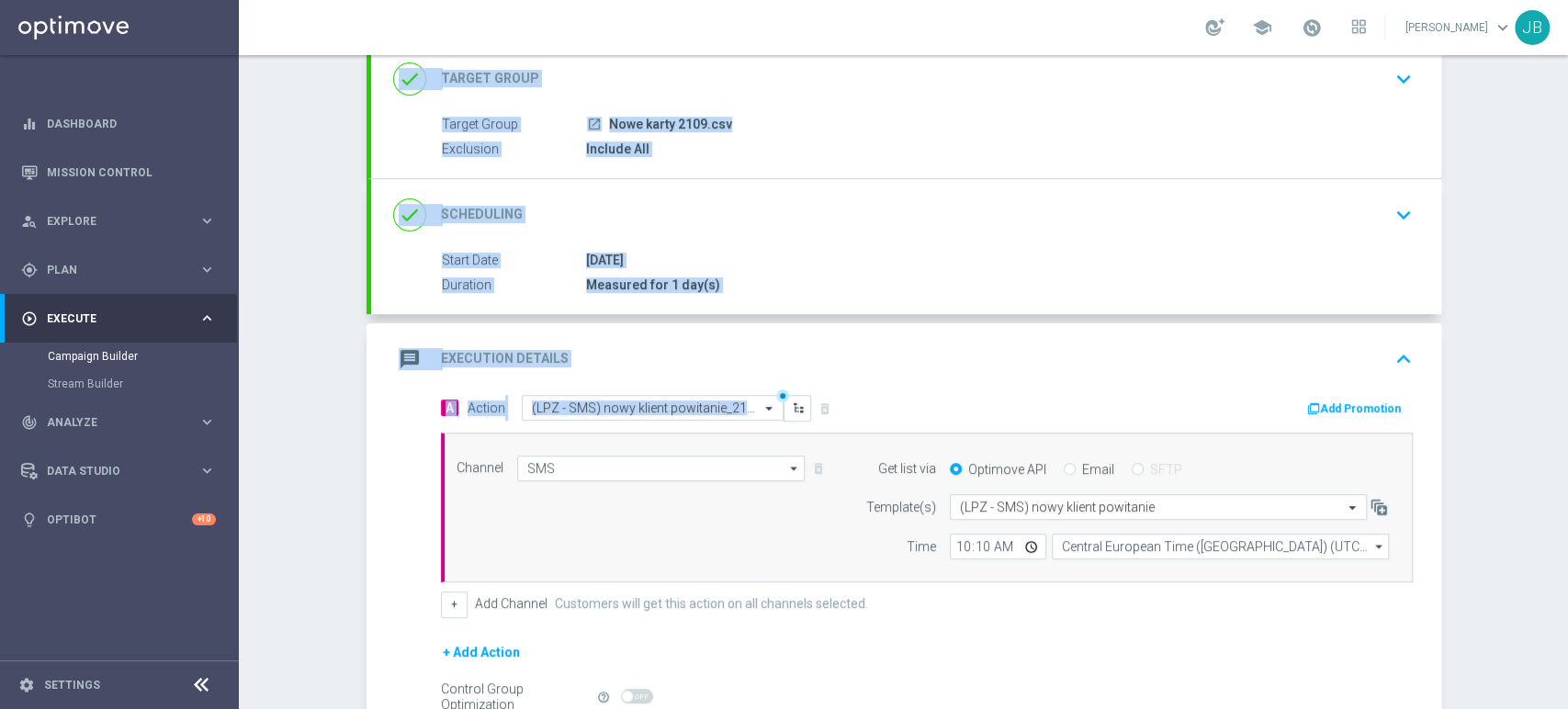
scroll to position [0, 0]
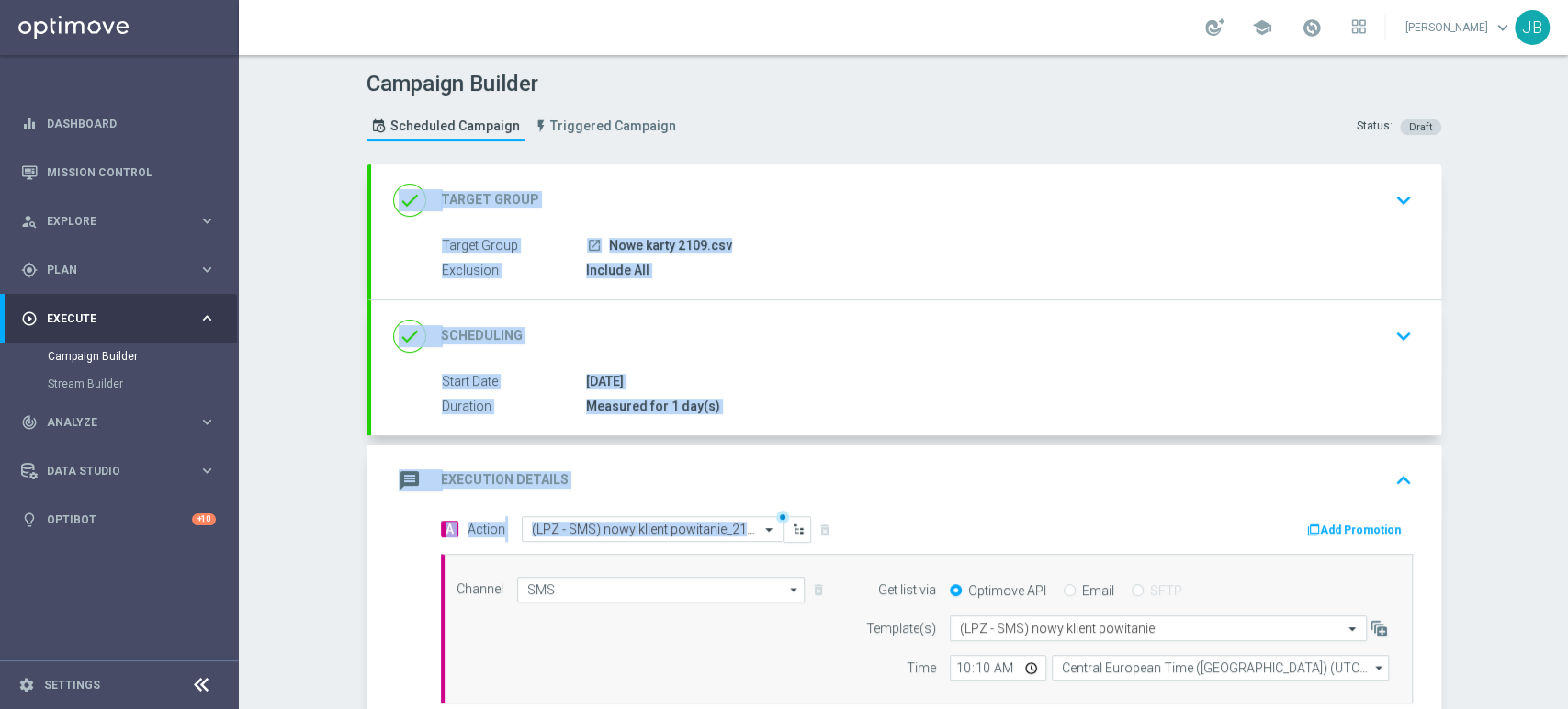
drag, startPoint x: 1567, startPoint y: 307, endPoint x: 1567, endPoint y: 129, distance: 178.0
click at [1567, 129] on div "Campaign Builder Scheduled Campaign Triggered Campaign Status: Draft done Targe…" at bounding box center [904, 383] width 1330 height 654
click at [1502, 215] on div "Campaign Builder Scheduled Campaign Triggered Campaign Status: Draft done Targe…" at bounding box center [904, 383] width 1330 height 654
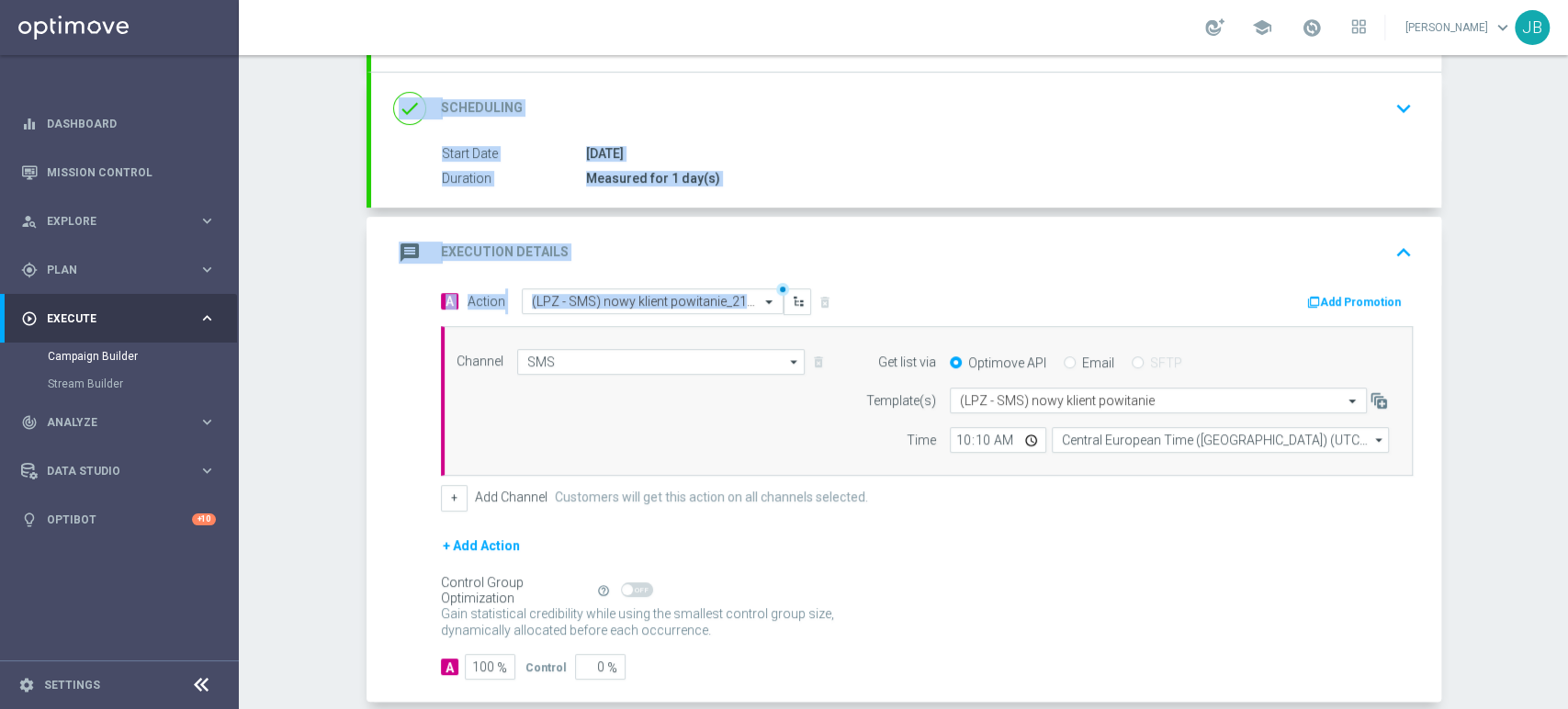
scroll to position [238, 0]
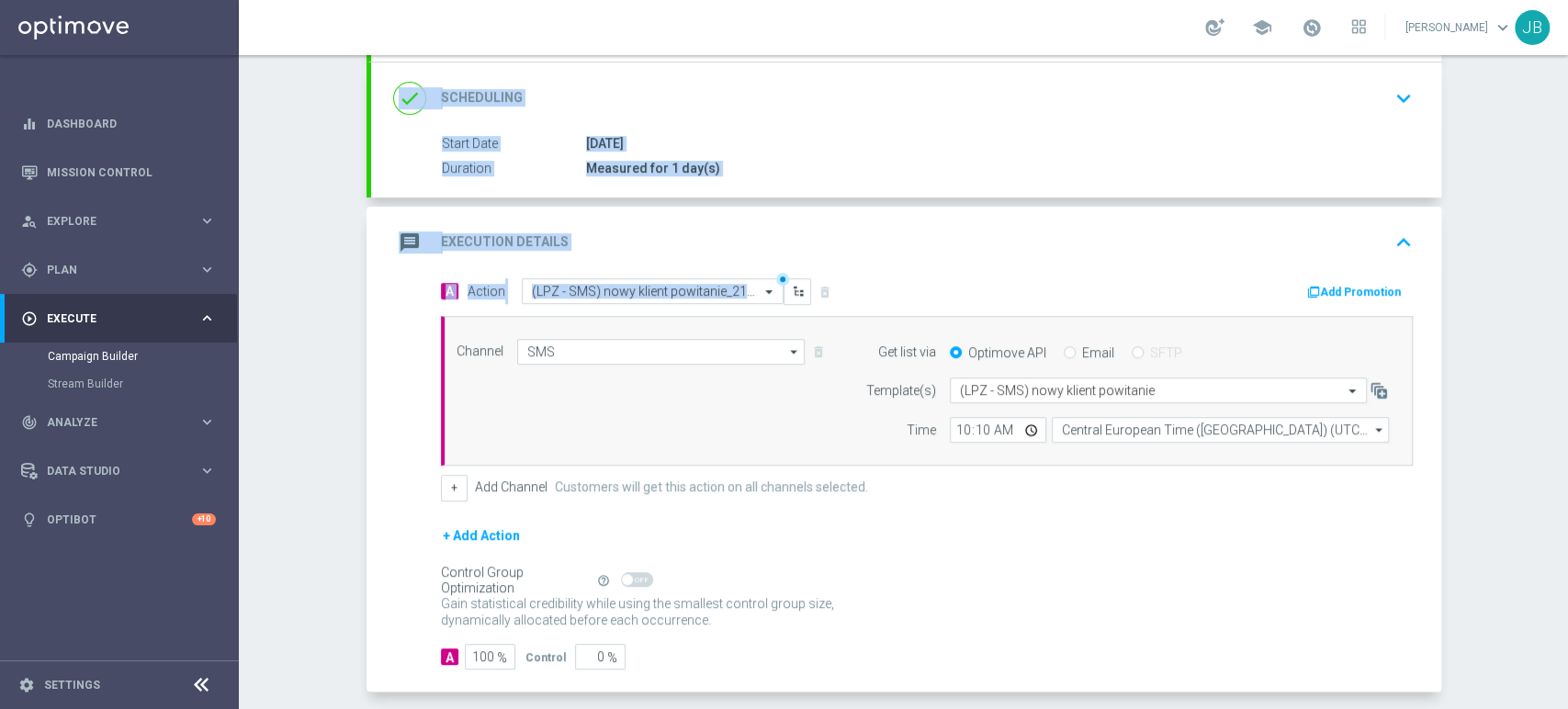
drag, startPoint x: 1567, startPoint y: 217, endPoint x: 1567, endPoint y: 368, distance: 151.0
click at [1567, 368] on div "Campaign Builder Scheduled Campaign Triggered Campaign Status: Draft done Targe…" at bounding box center [904, 383] width 1330 height 654
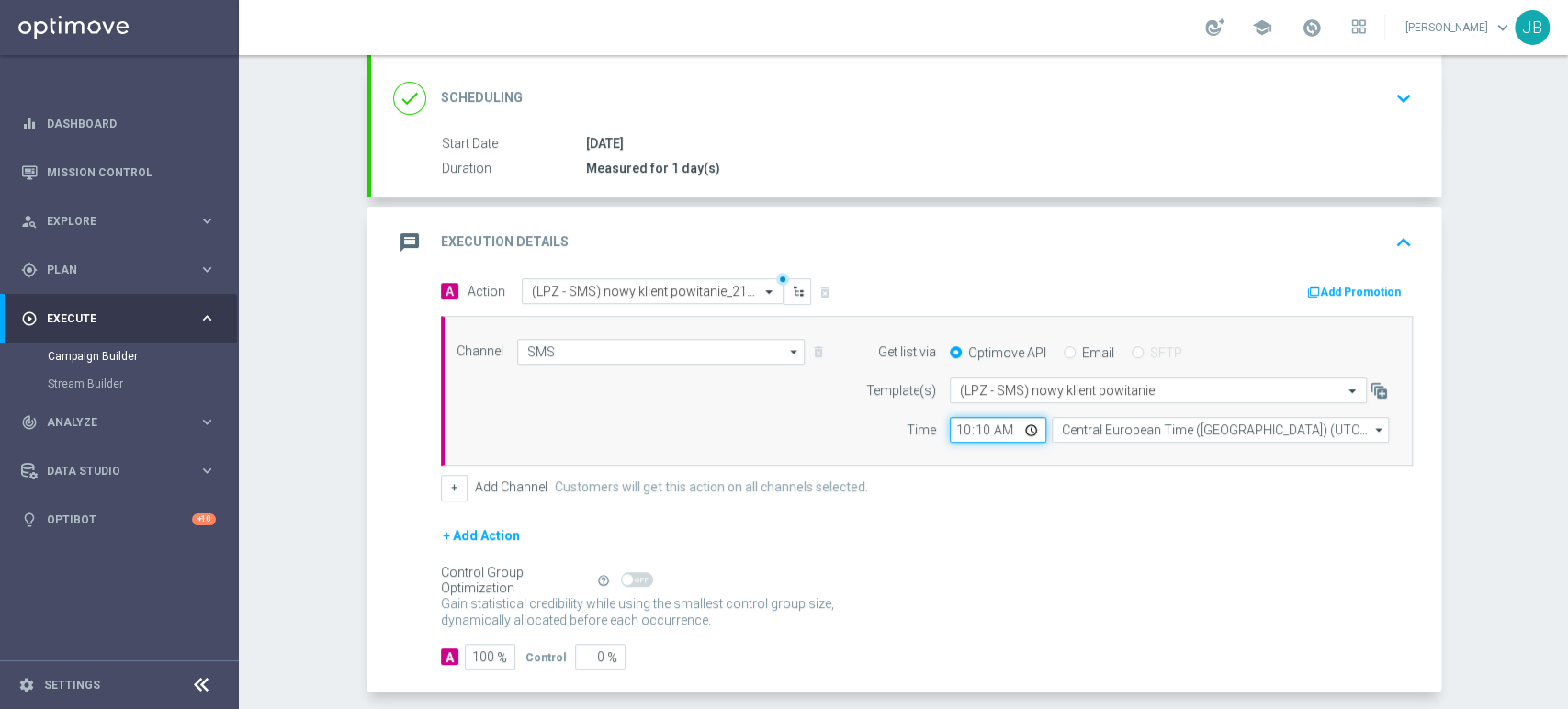
click at [991, 432] on input "10:10" at bounding box center [998, 430] width 97 height 26
click at [991, 432] on input "10:14" at bounding box center [998, 430] width 97 height 26
type input "10:17"
click at [1516, 281] on div "Campaign Builder Scheduled Campaign Triggered Campaign Status: Draft done Targe…" at bounding box center [904, 383] width 1330 height 654
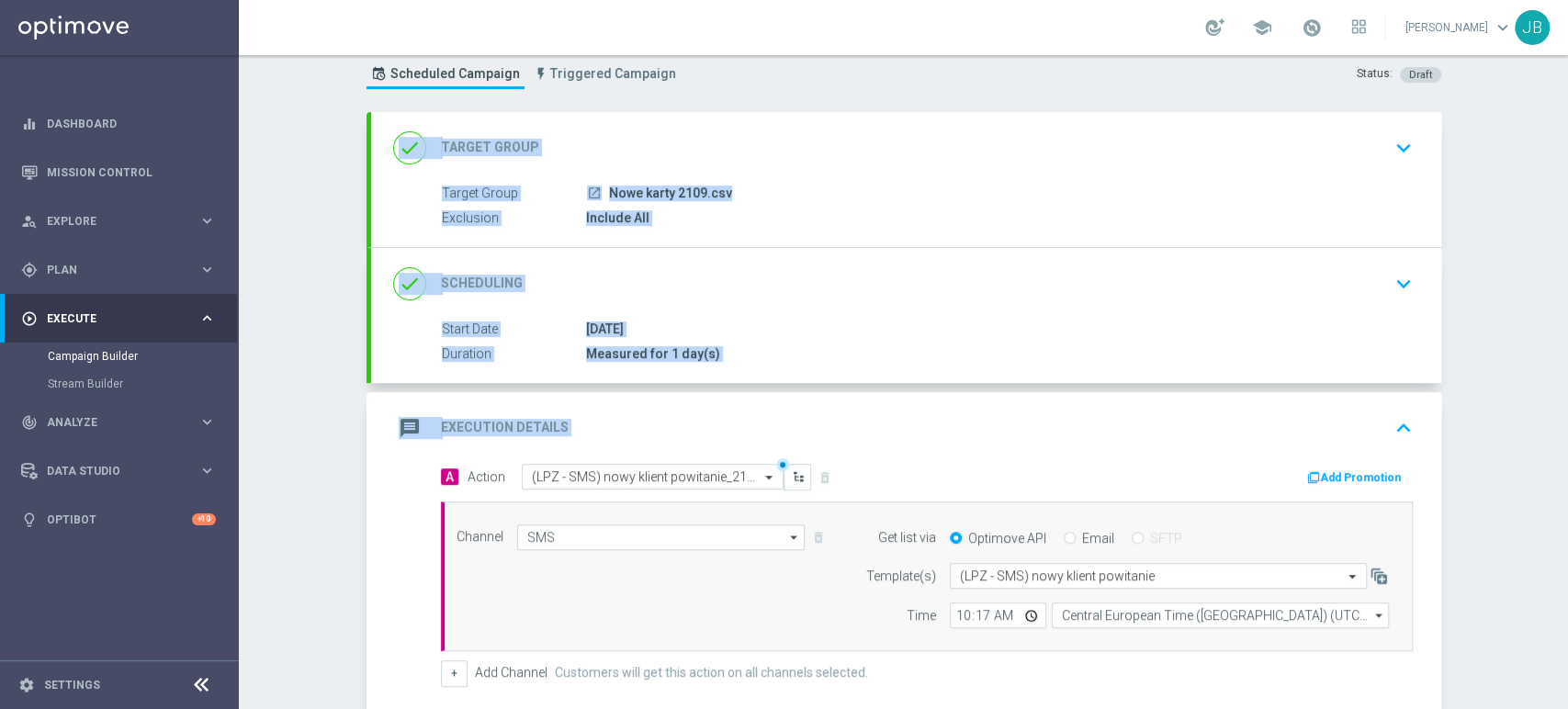
scroll to position [30, 0]
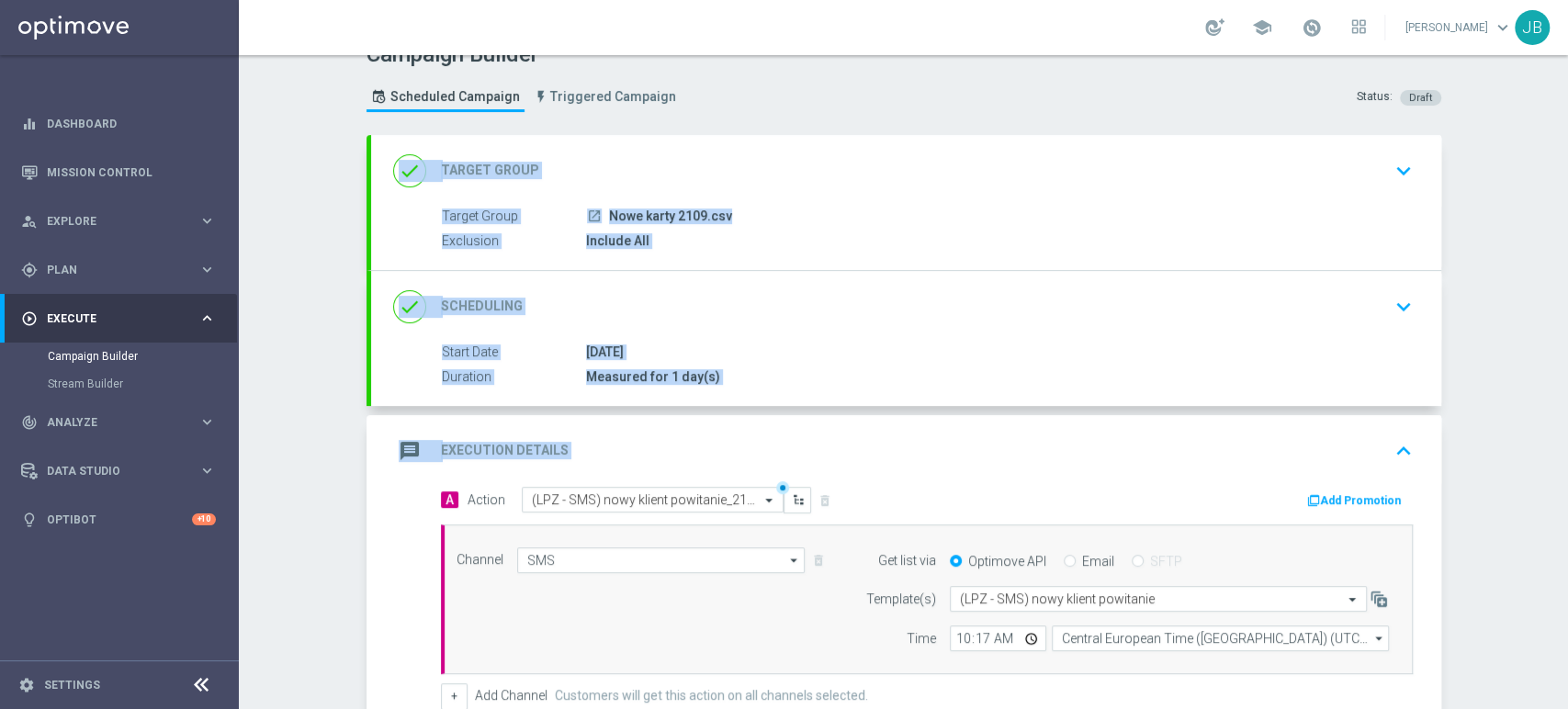
drag, startPoint x: 1567, startPoint y: 276, endPoint x: 1566, endPoint y: 144, distance: 132.0
click at [1566, 144] on div "Campaign Builder Scheduled Campaign Triggered Campaign Status: Draft done Targe…" at bounding box center [904, 383] width 1330 height 654
click at [1494, 203] on div "Campaign Builder Scheduled Campaign Triggered Campaign Status: Draft done Targe…" at bounding box center [904, 383] width 1330 height 654
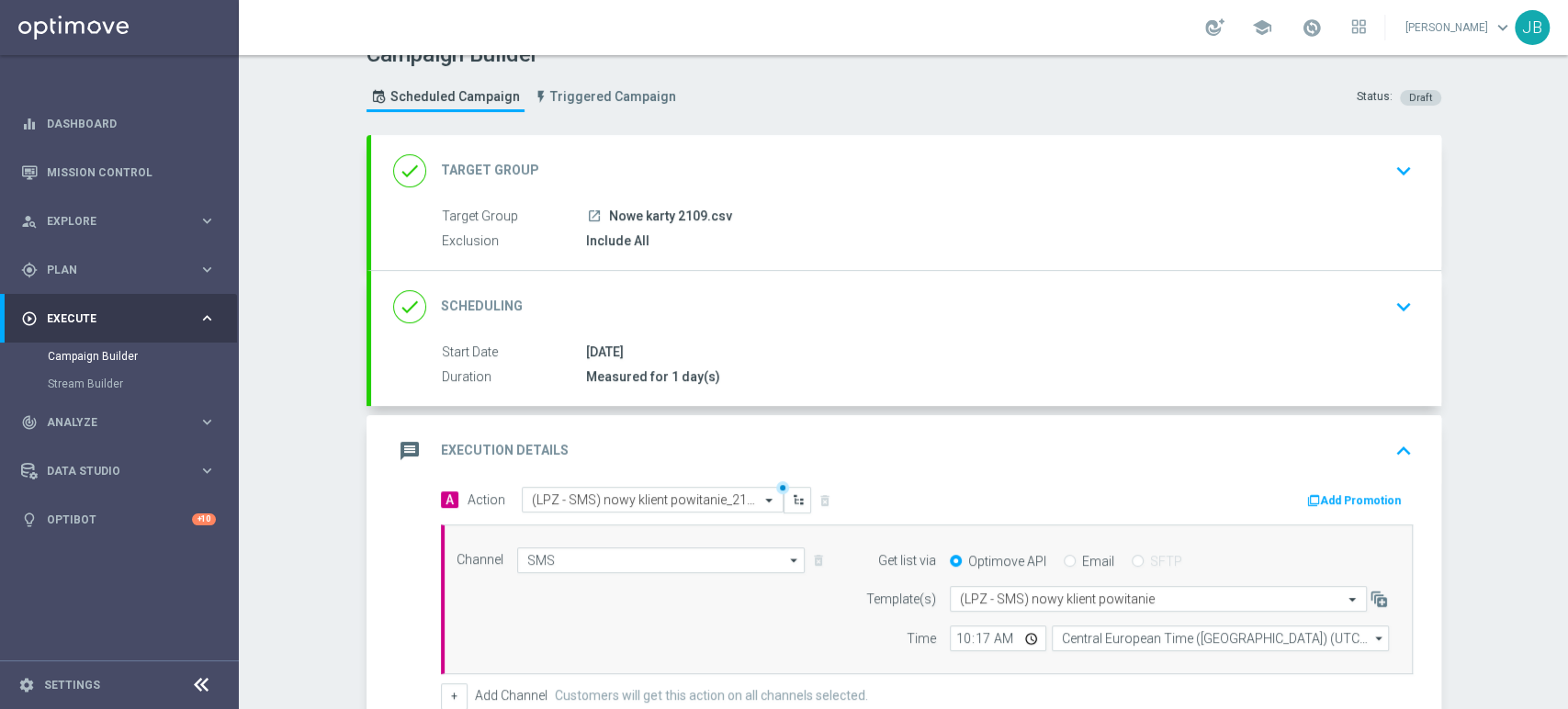
click at [1567, 174] on div "Campaign Builder Scheduled Campaign Triggered Campaign Status: Draft done Targe…" at bounding box center [904, 383] width 1330 height 654
click at [1567, 621] on div "Campaign Builder Scheduled Campaign Triggered Campaign Status: Draft done Targe…" at bounding box center [904, 383] width 1330 height 654
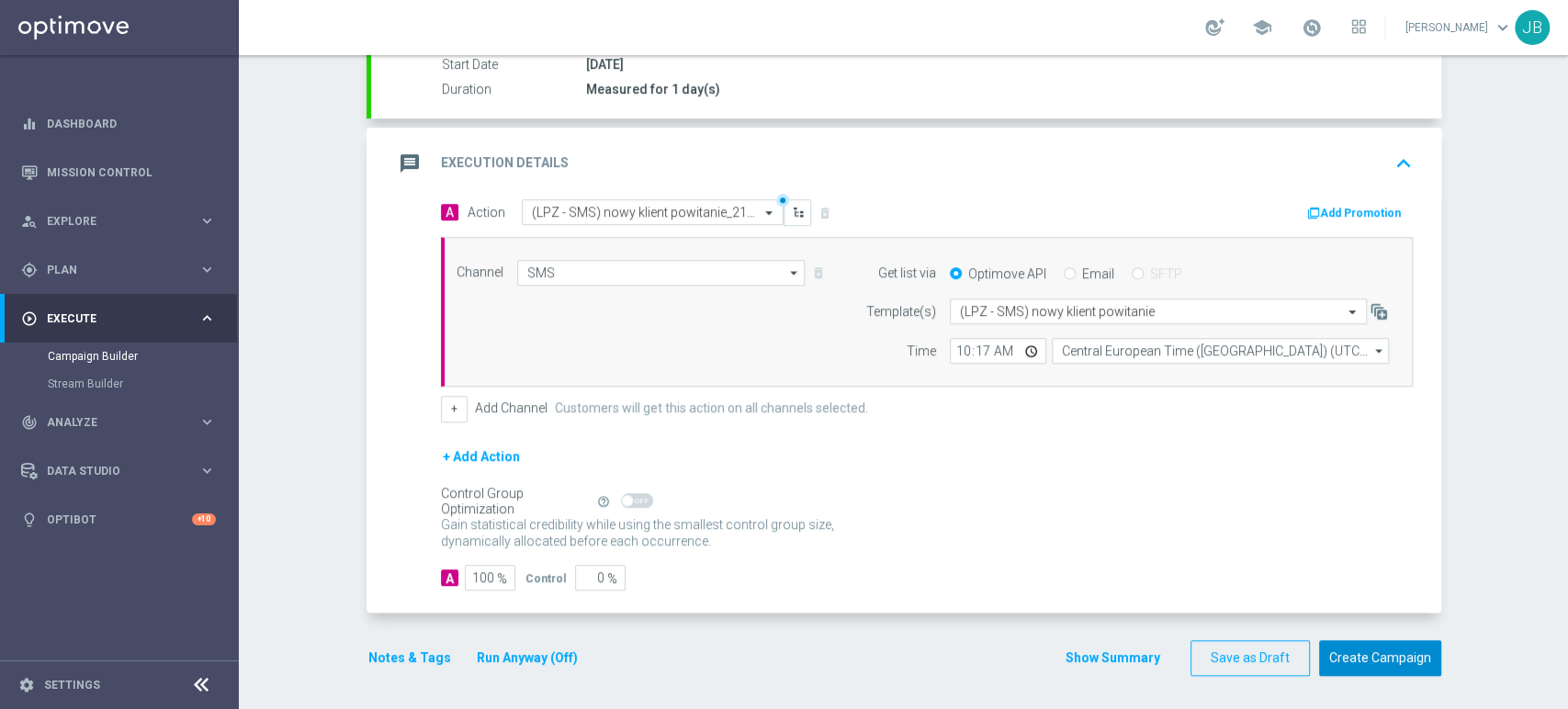
click at [1410, 652] on button "Create Campaign" at bounding box center [1380, 657] width 122 height 35
